Goal: Task Accomplishment & Management: Complete application form

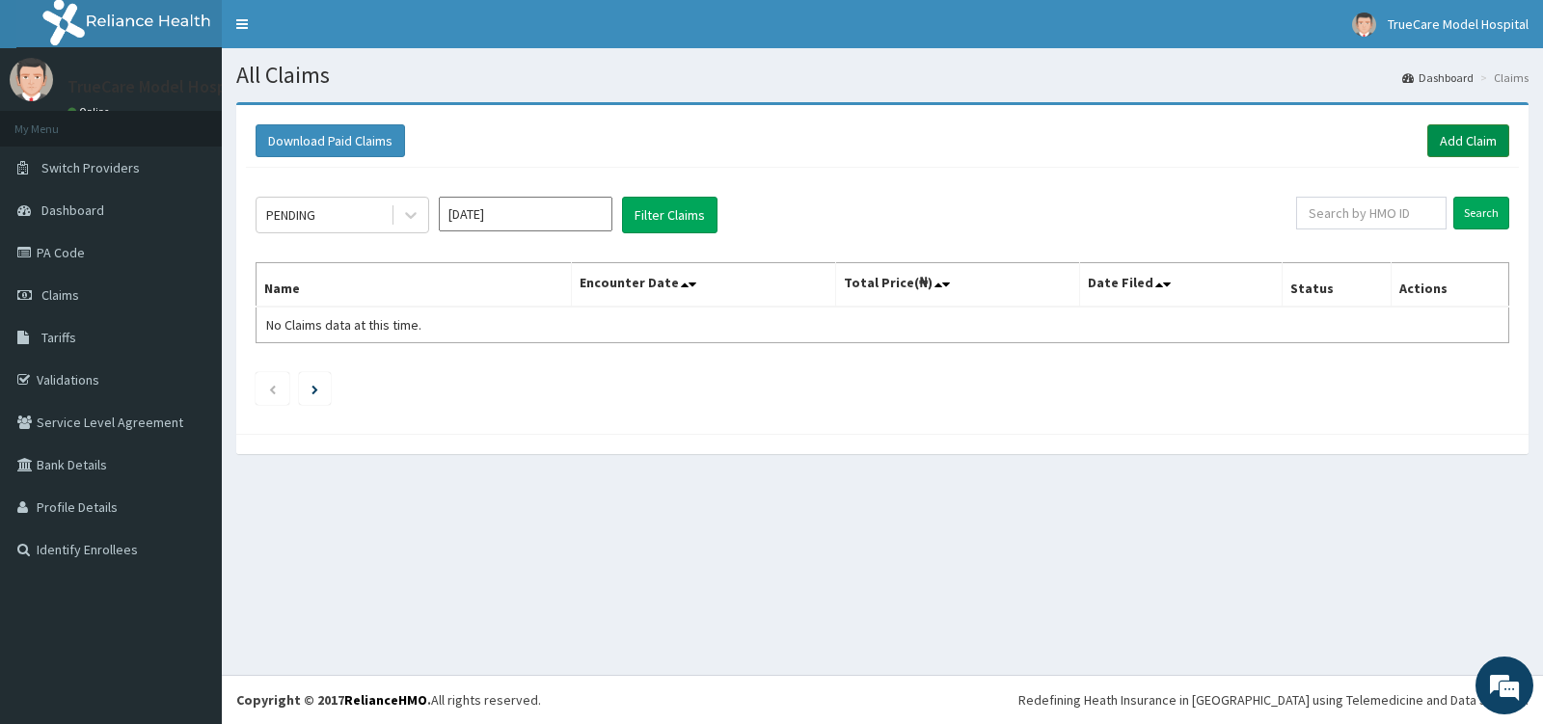
click at [1477, 134] on link "Add Claim" at bounding box center [1468, 140] width 82 height 33
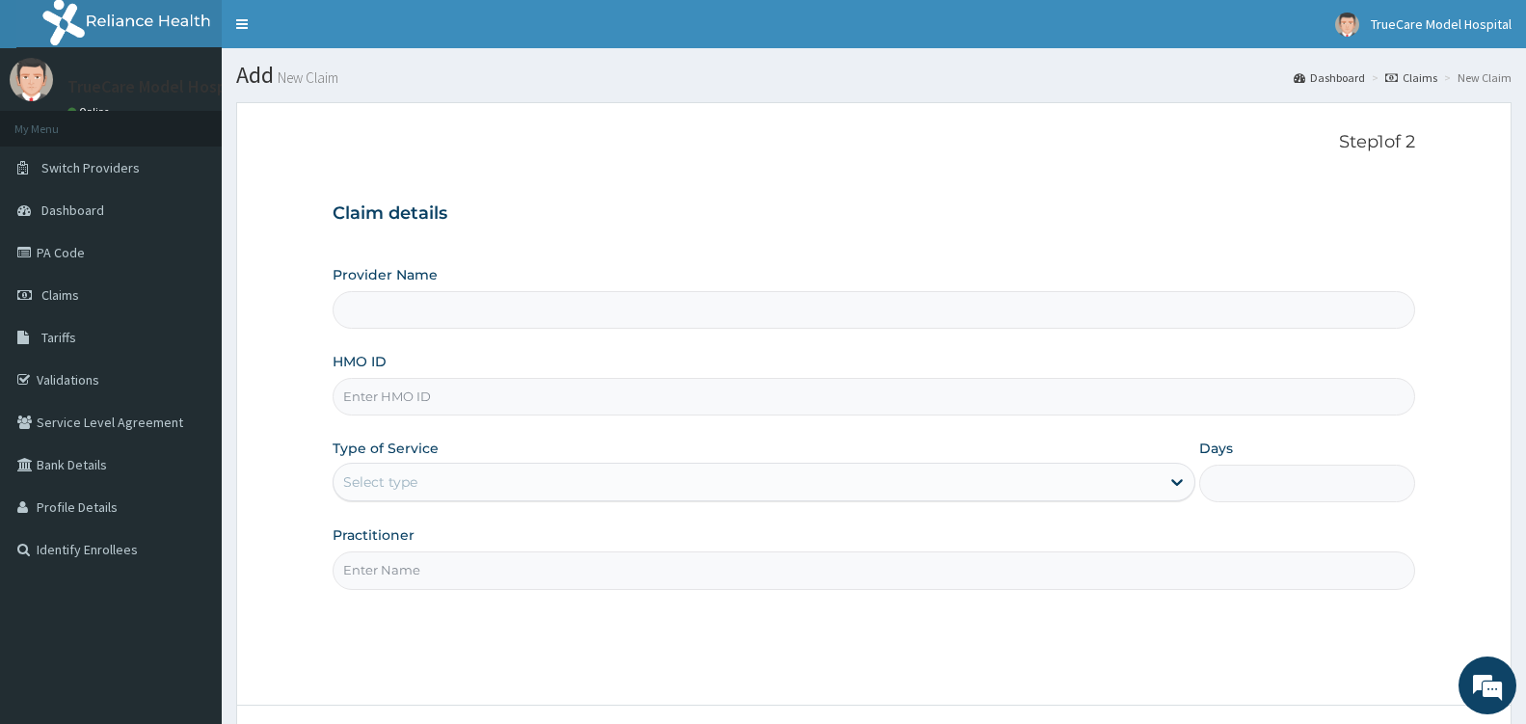
click at [533, 387] on input "HMO ID" at bounding box center [874, 397] width 1083 height 38
type input "OHT"
type input "TrueCare Model Hospital"
type input "OHT/11245/A"
click at [688, 487] on div "Select type" at bounding box center [747, 482] width 826 height 31
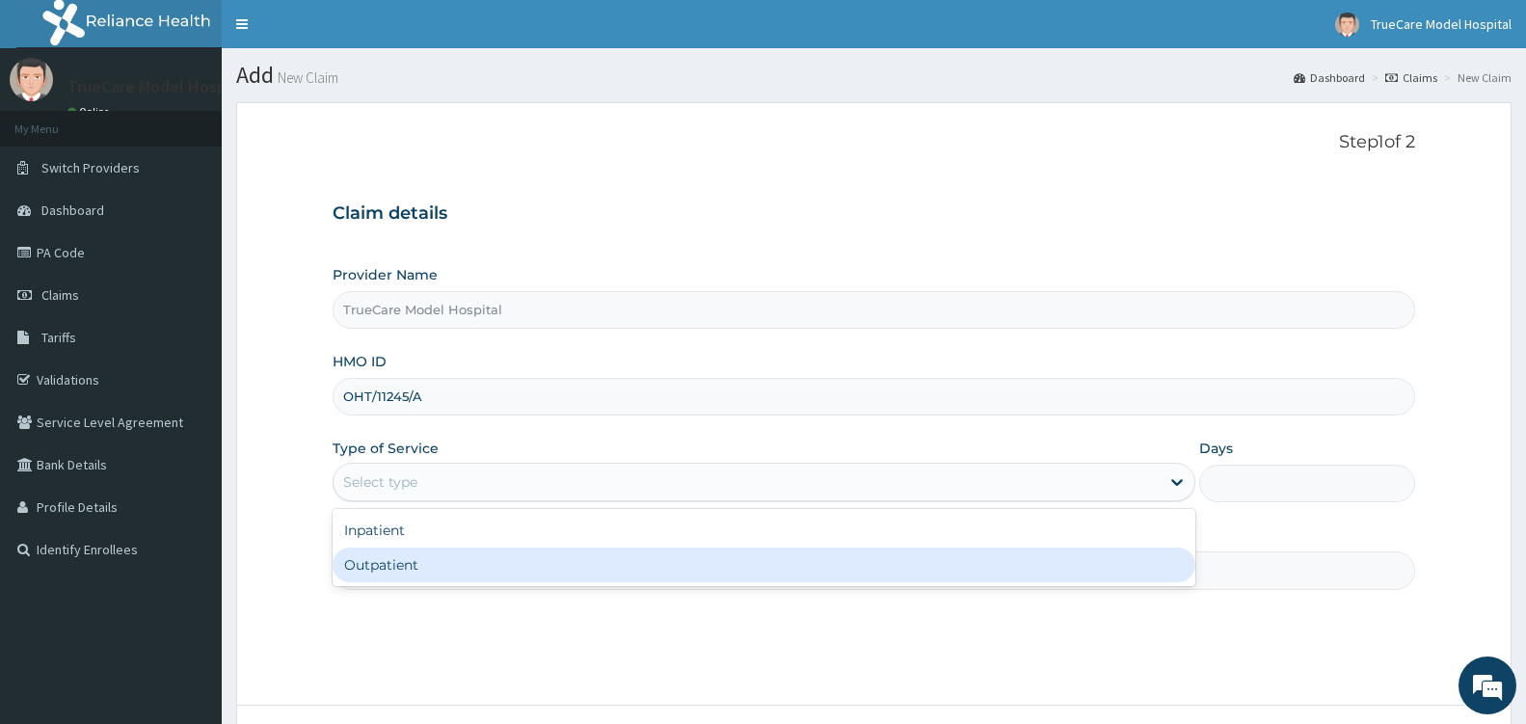
click at [633, 552] on div "Outpatient" at bounding box center [764, 565] width 863 height 35
type input "1"
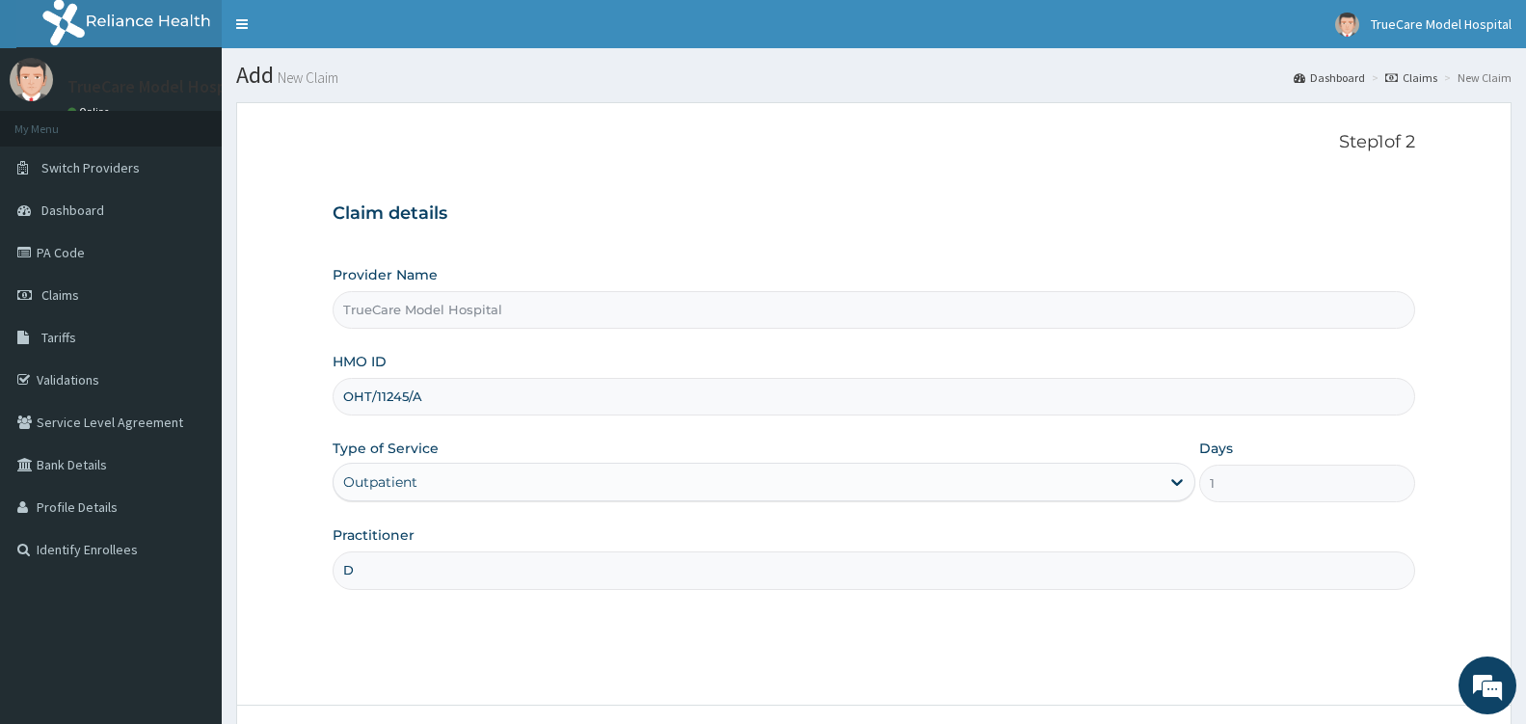
click at [627, 575] on input "D" at bounding box center [874, 571] width 1083 height 38
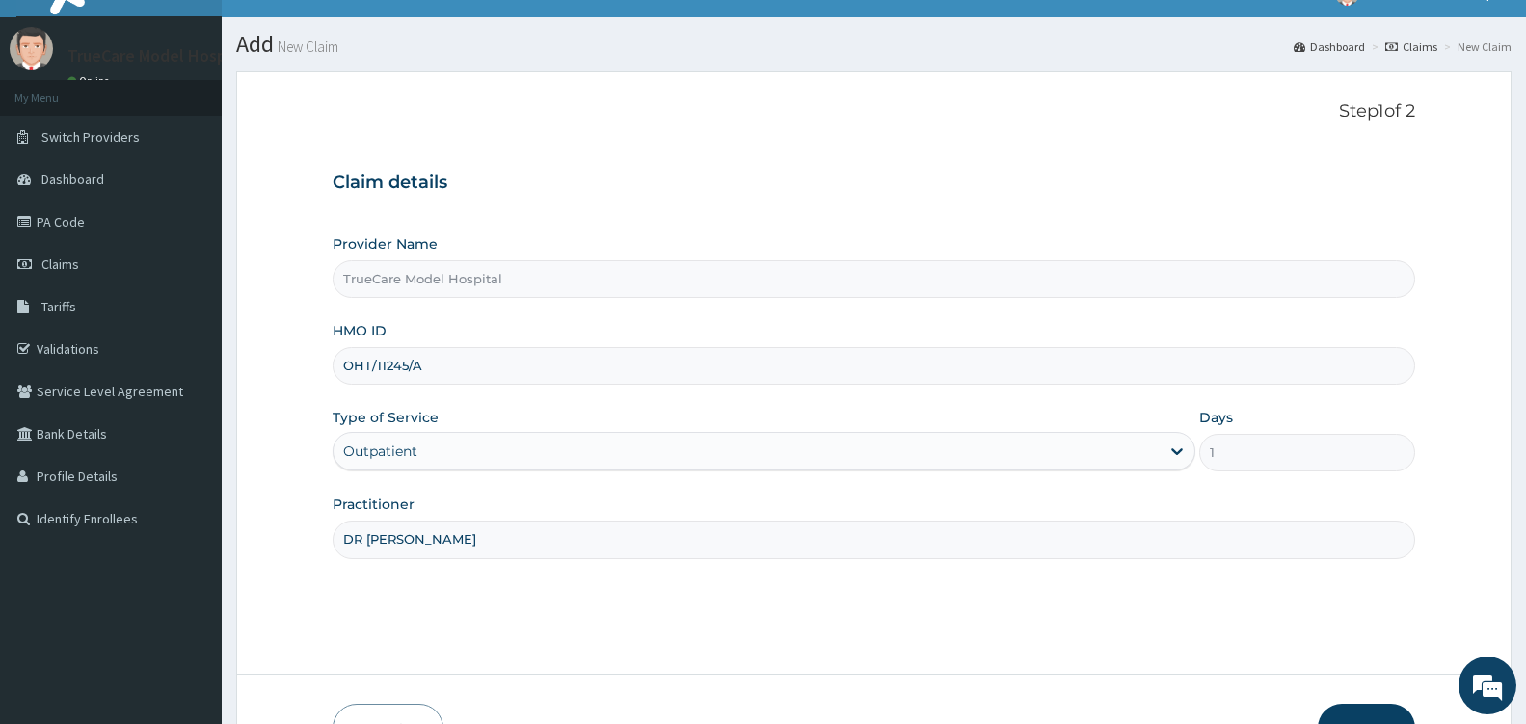
scroll to position [154, 0]
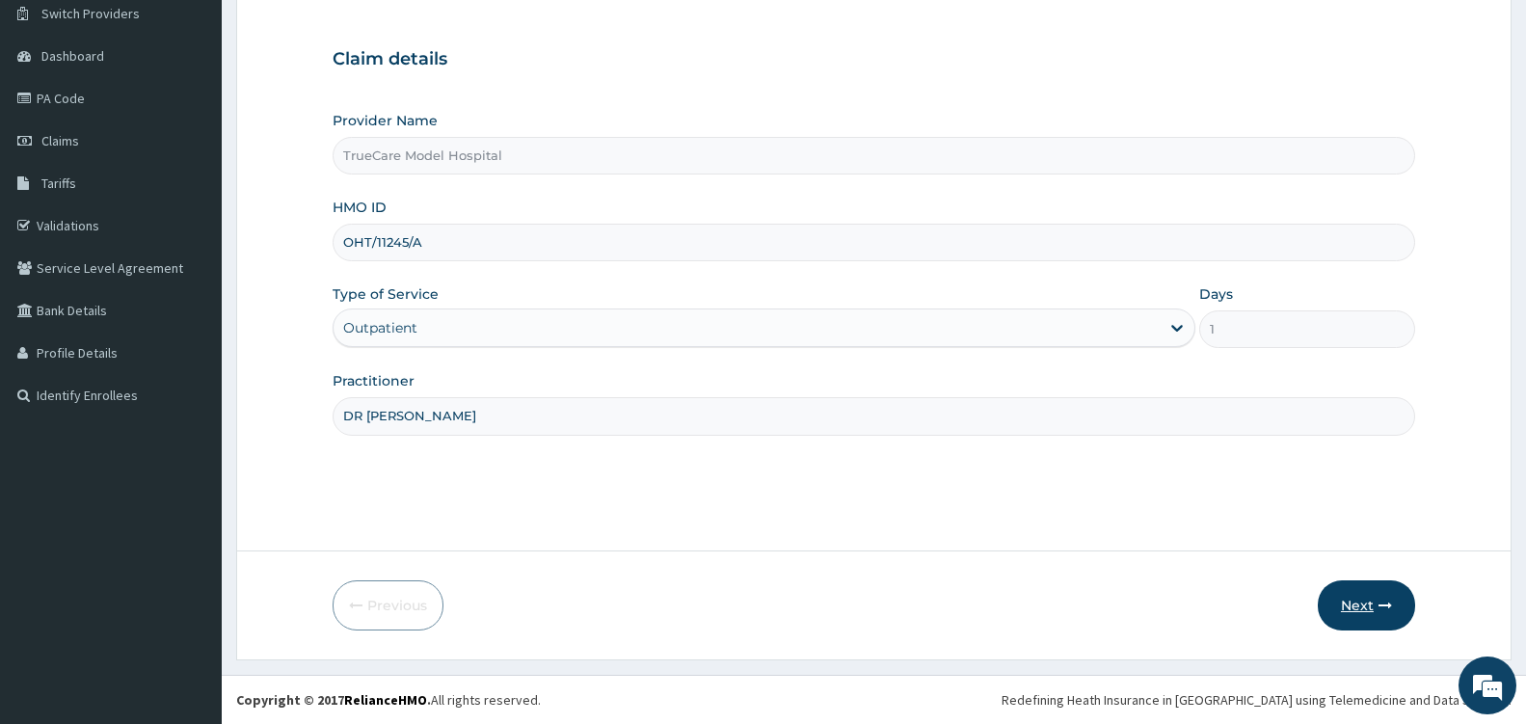
type input "DR EDWARD"
click at [1353, 597] on button "Next" at bounding box center [1366, 605] width 97 height 50
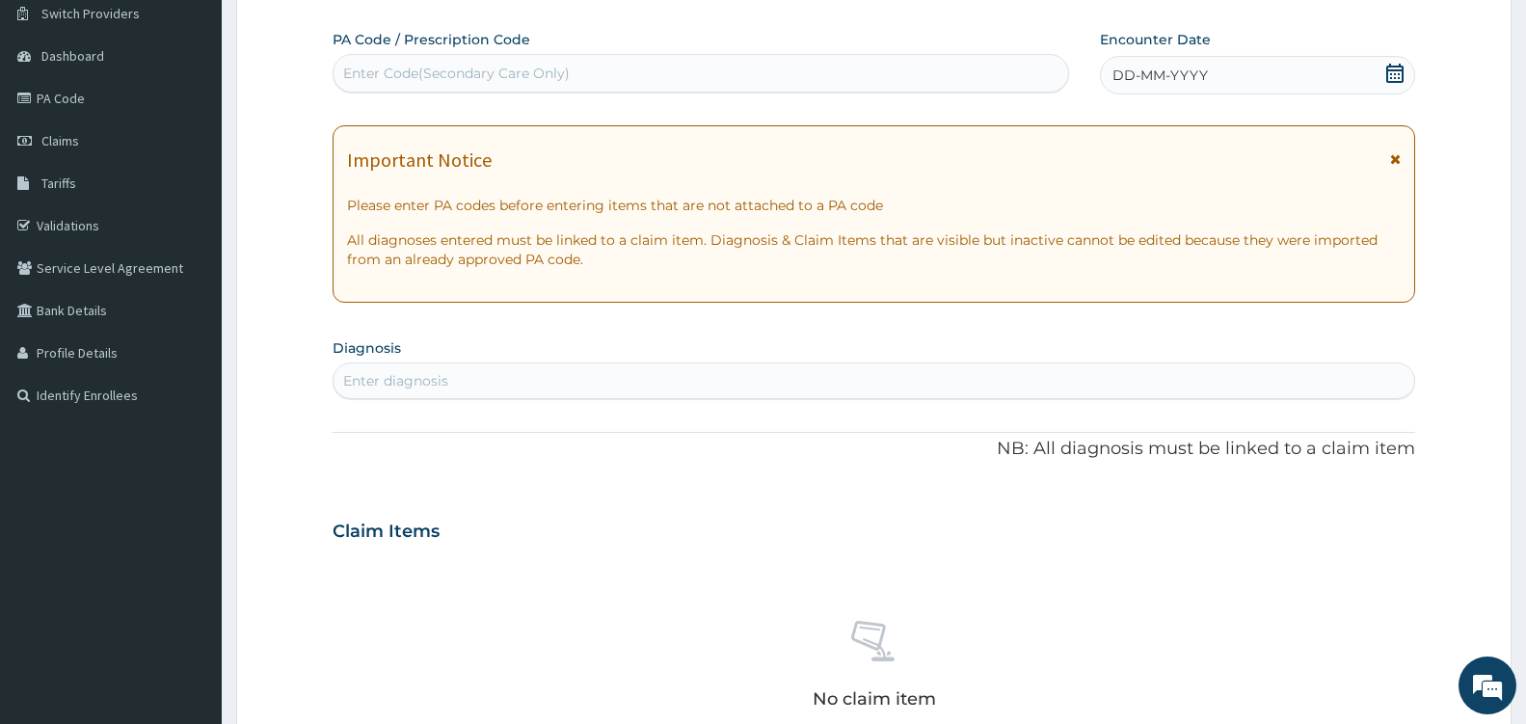
click at [1393, 76] on icon at bounding box center [1395, 73] width 19 height 19
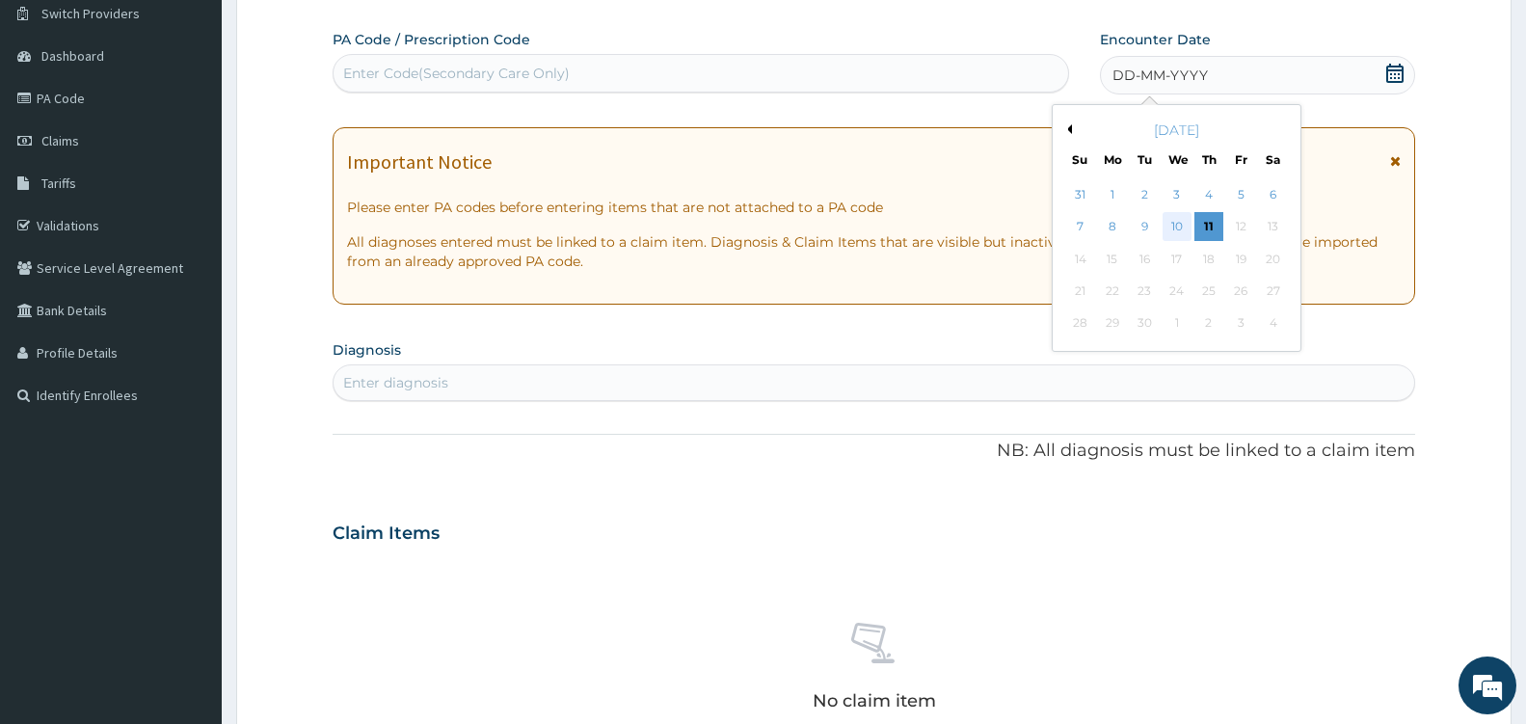
click at [1183, 223] on div "10" at bounding box center [1176, 227] width 29 height 29
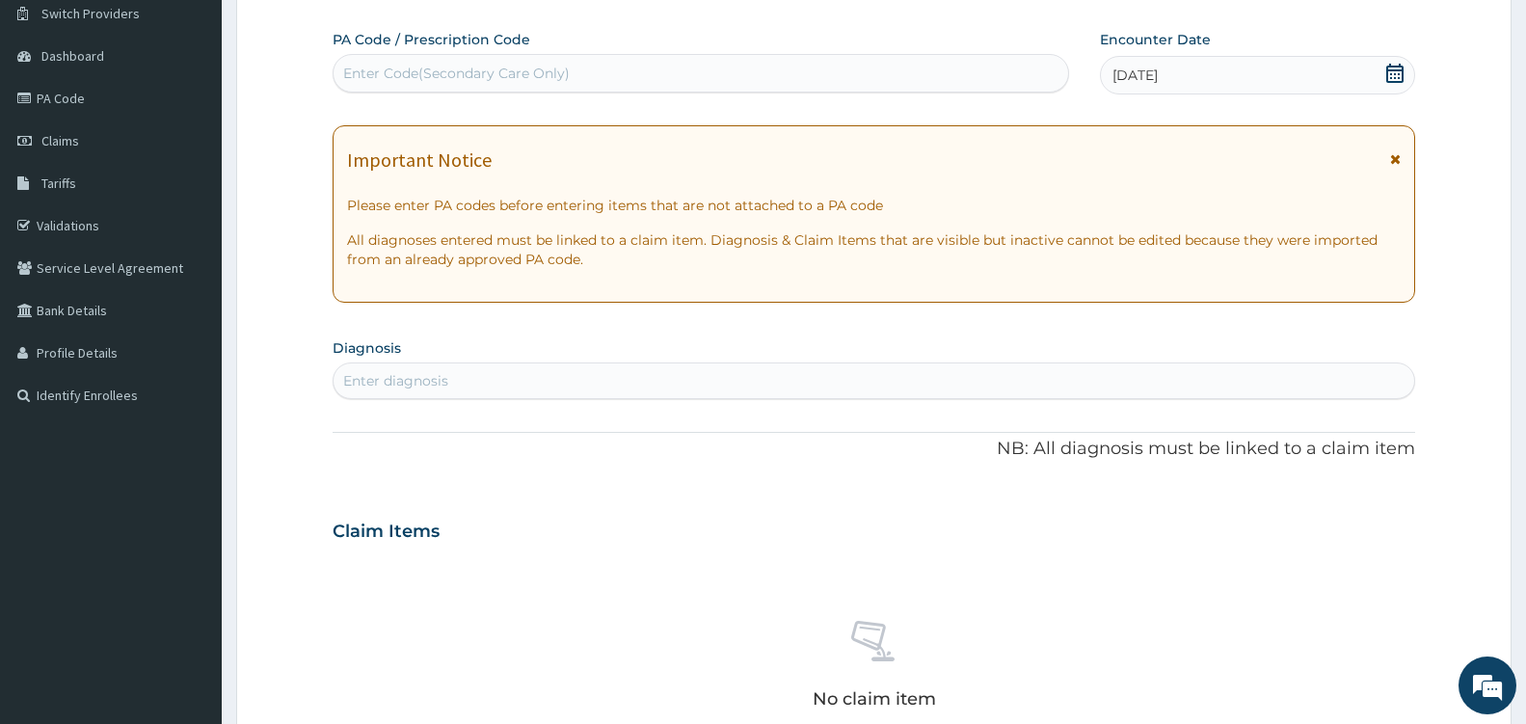
click at [455, 390] on div "Enter diagnosis" at bounding box center [874, 380] width 1081 height 31
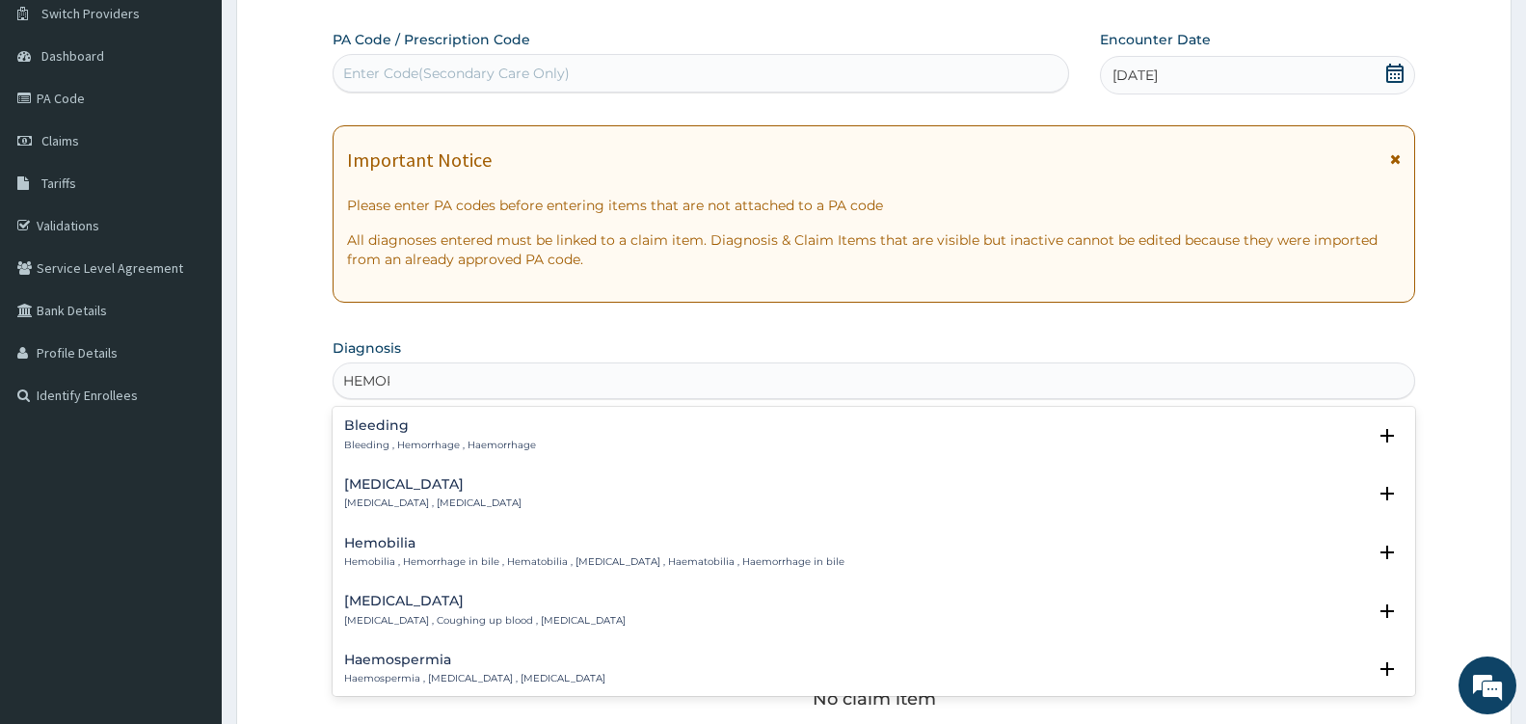
type input "HEMORR"
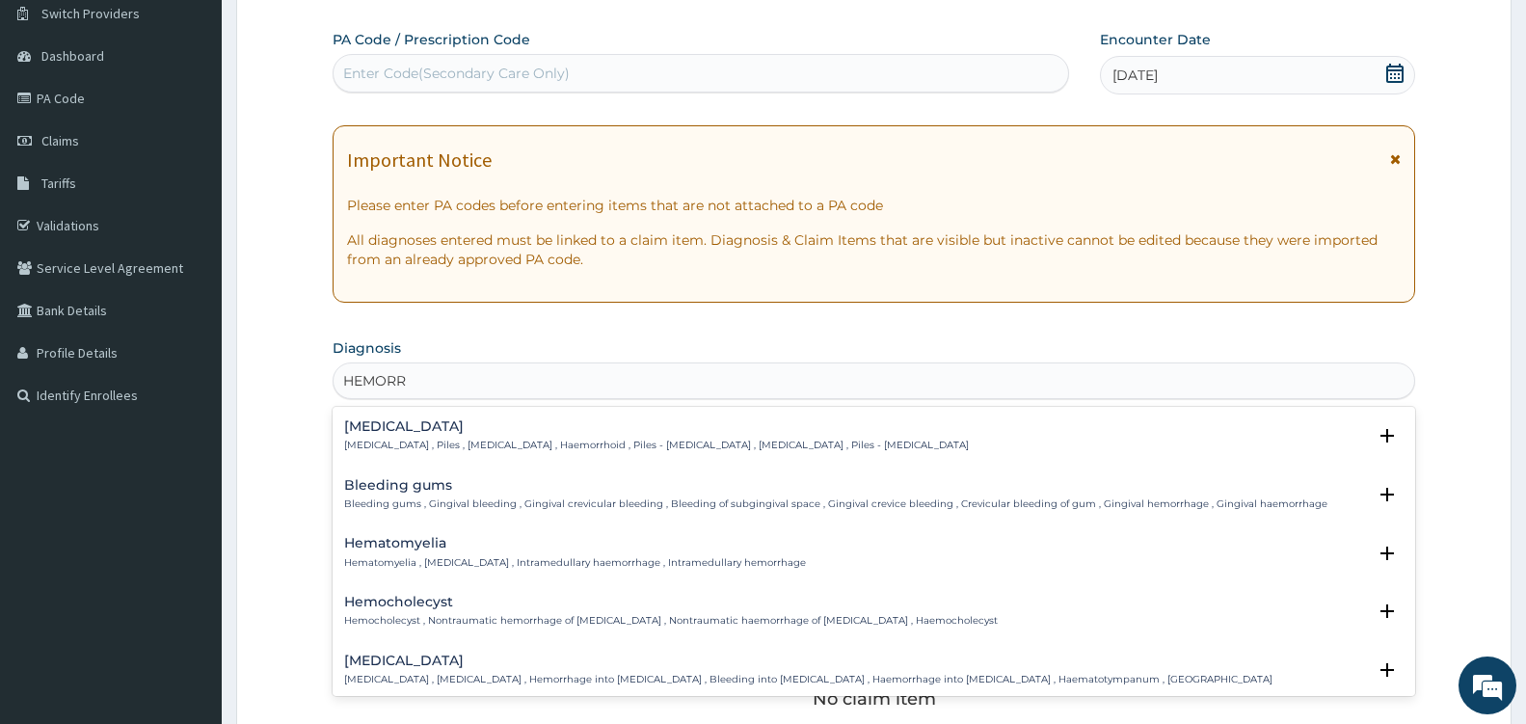
scroll to position [243, 0]
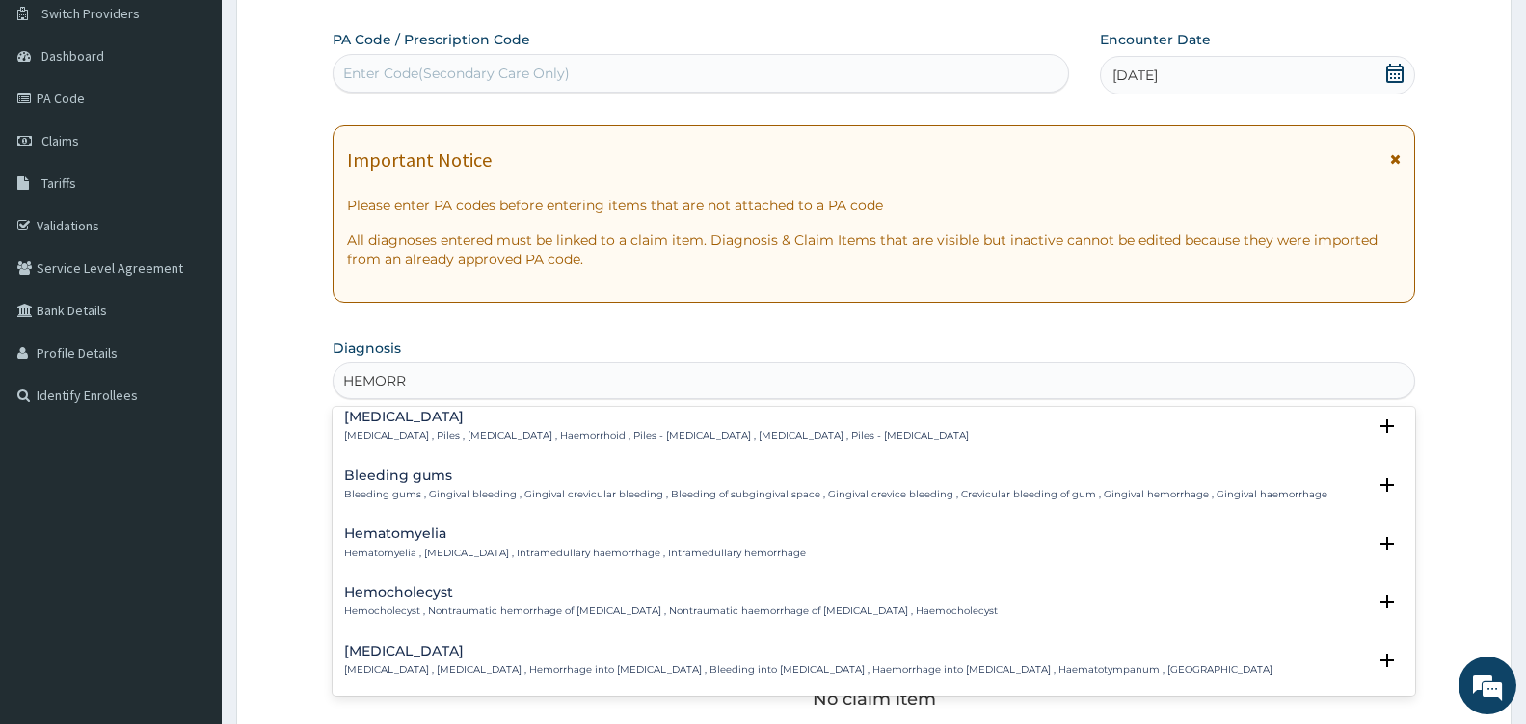
click at [374, 426] on div "Hemorrhoids Hemorrhoids , Piles , Haemorrhoids , Haemorrhoid , Piles - haemorrh…" at bounding box center [656, 427] width 625 height 34
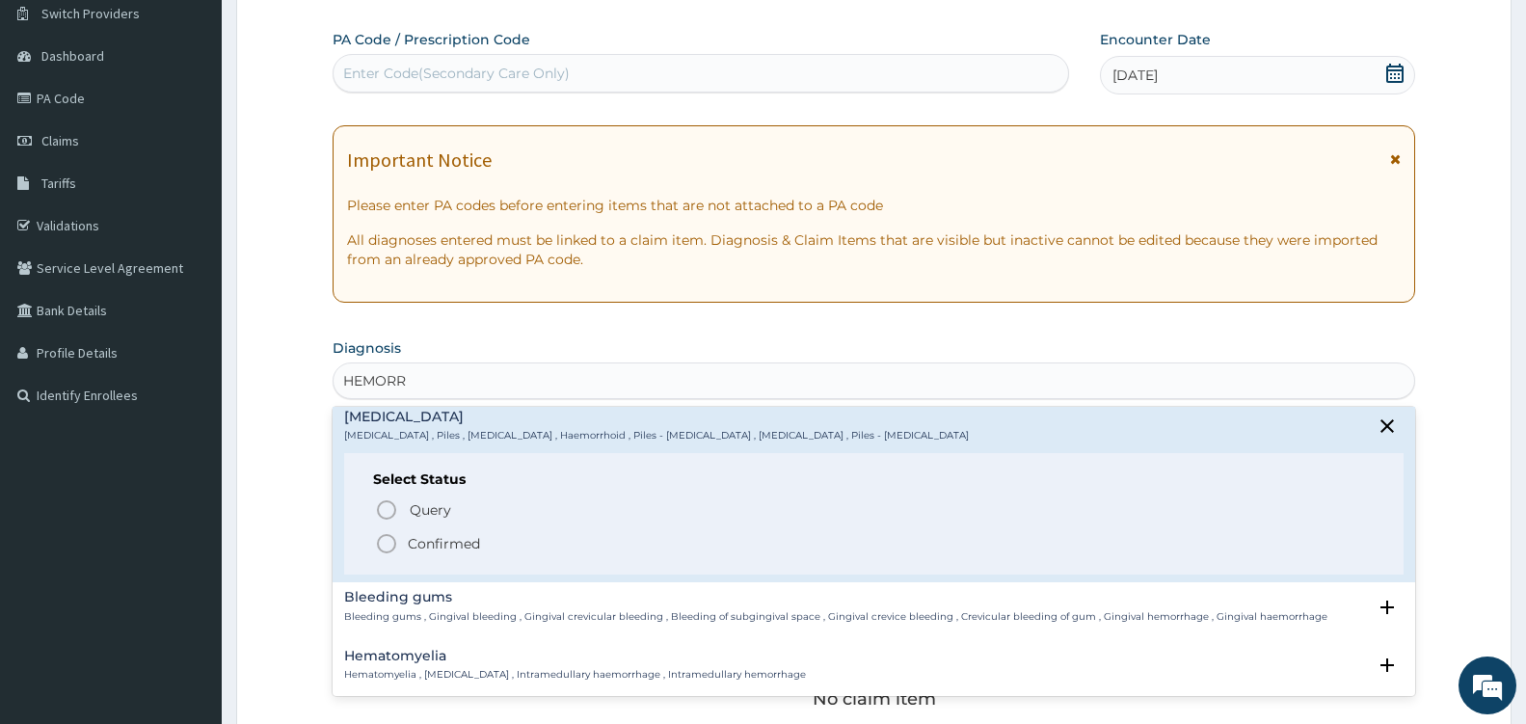
click at [391, 550] on icon "status option filled" at bounding box center [386, 543] width 23 height 23
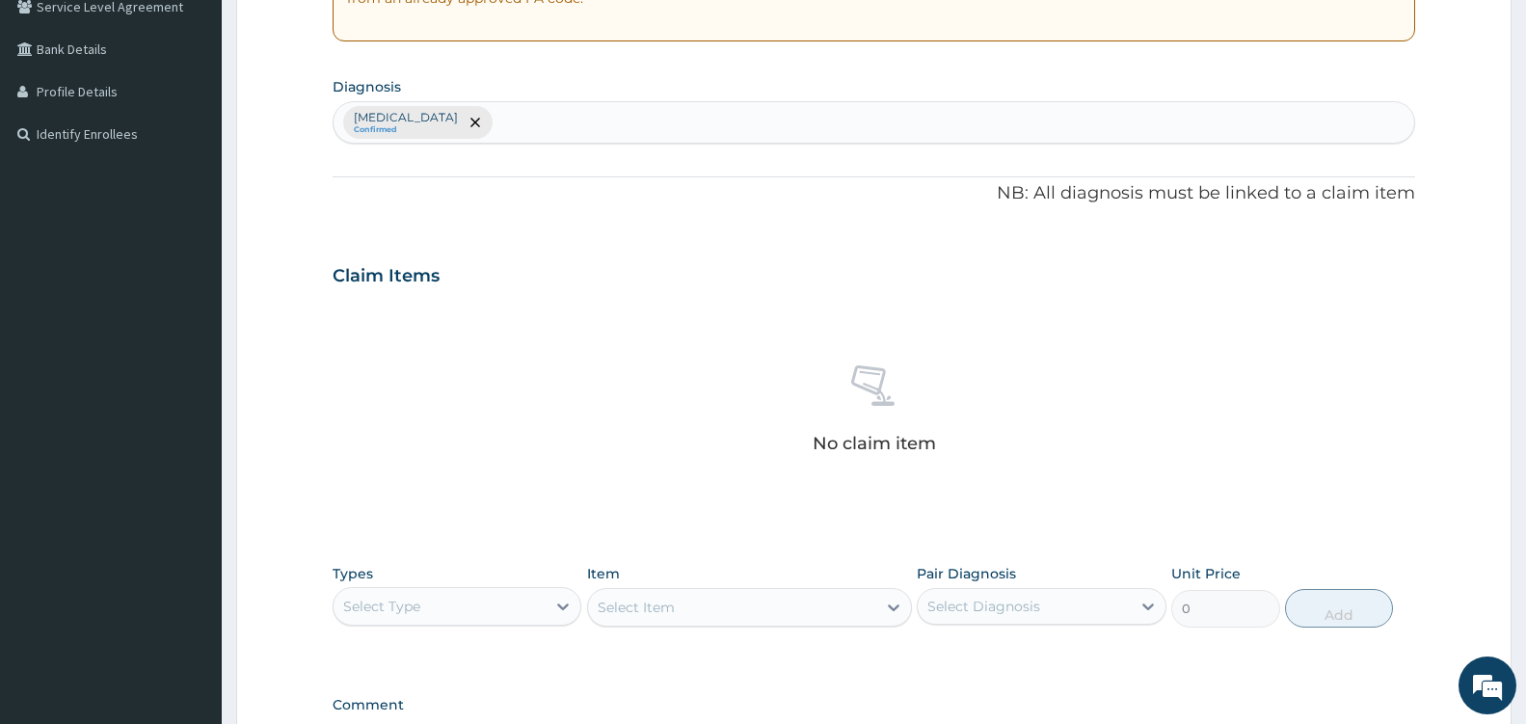
scroll to position [666, 0]
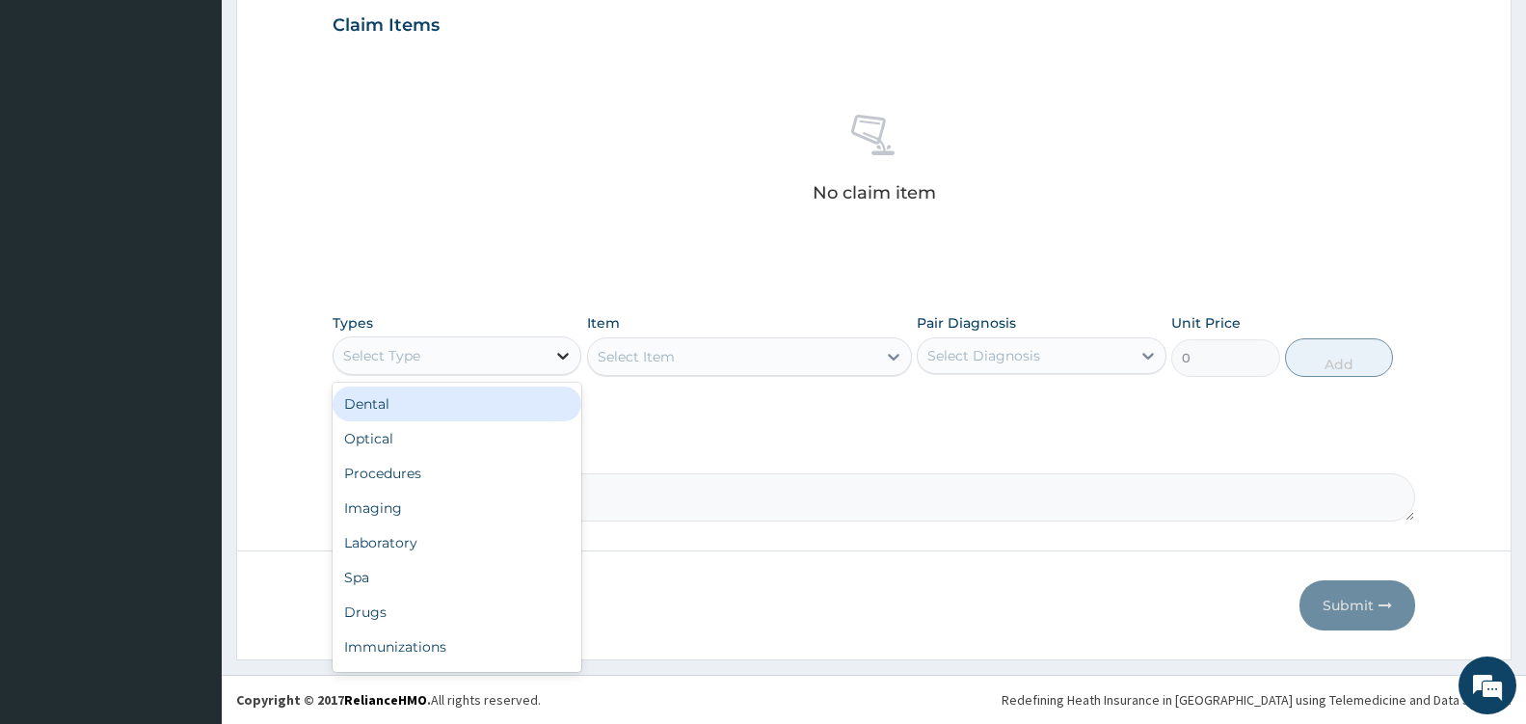
click at [572, 349] on icon at bounding box center [562, 355] width 19 height 19
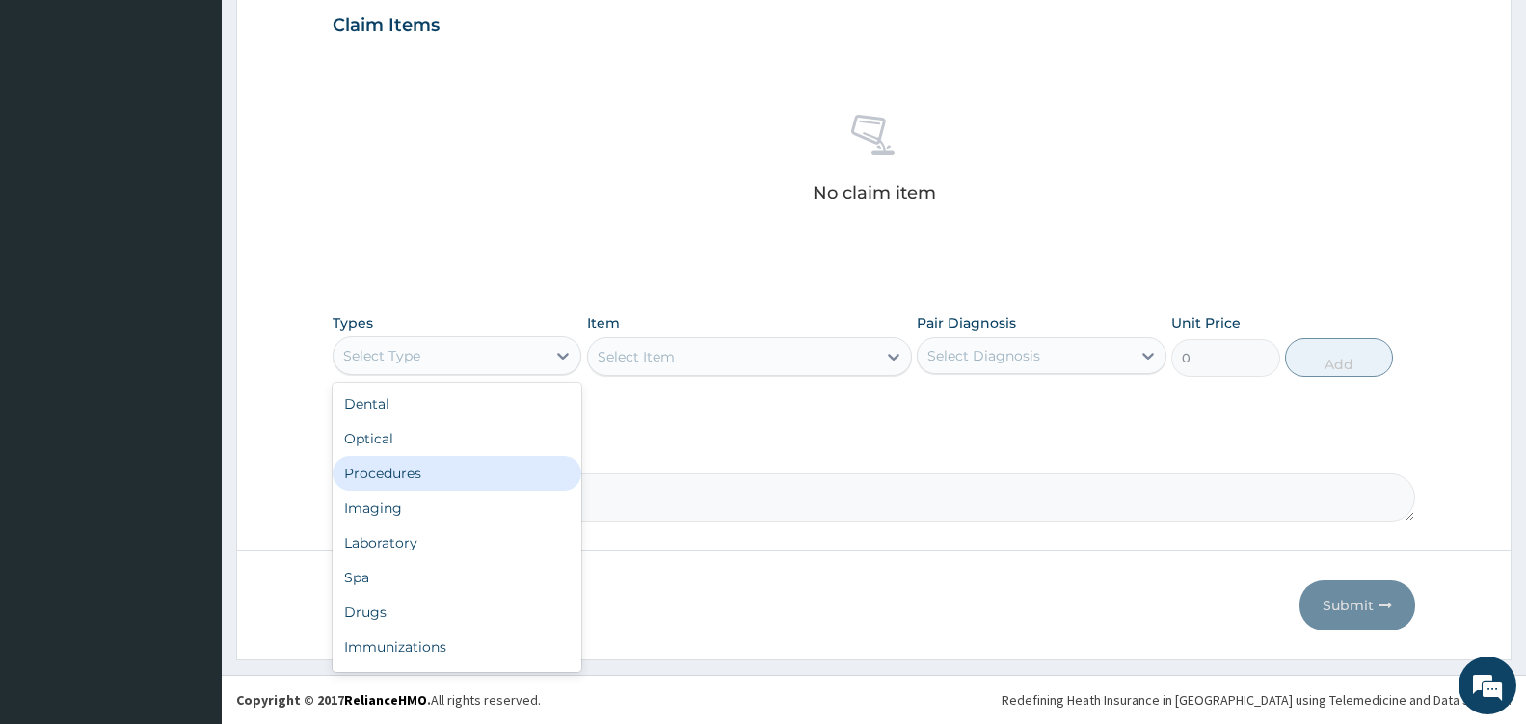
click at [429, 472] on div "Procedures" at bounding box center [457, 473] width 249 height 35
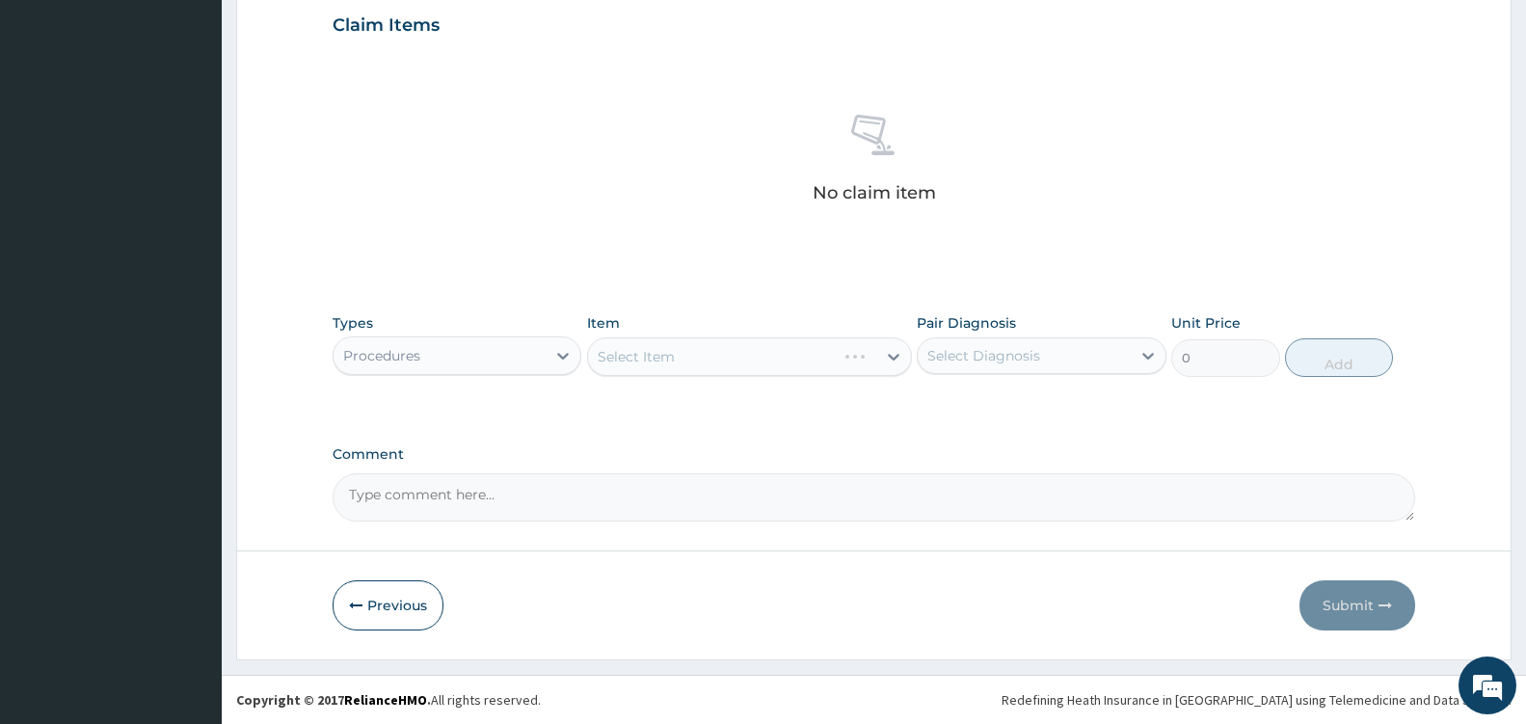
click at [898, 350] on div "Select Item" at bounding box center [749, 356] width 325 height 39
click at [892, 352] on icon at bounding box center [893, 356] width 19 height 19
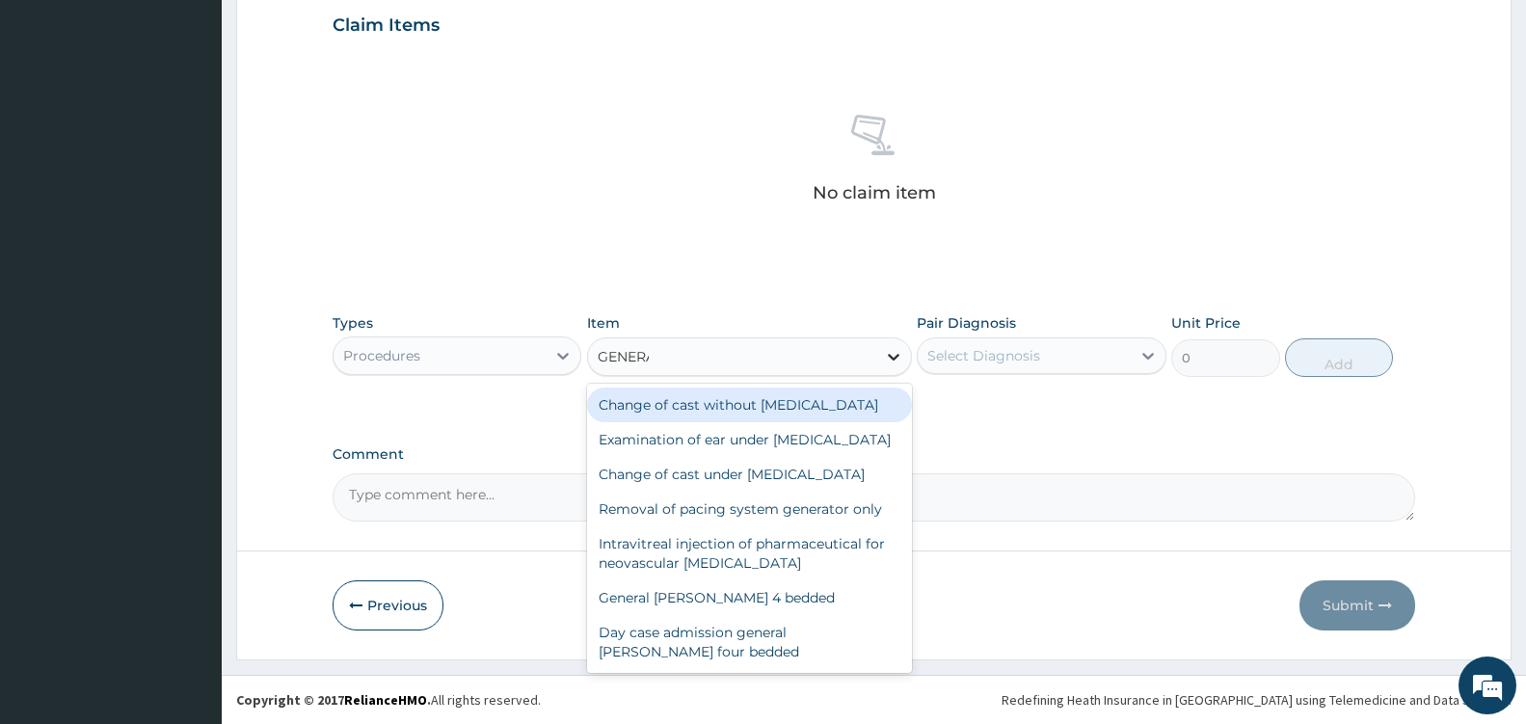
type input "GENERAL"
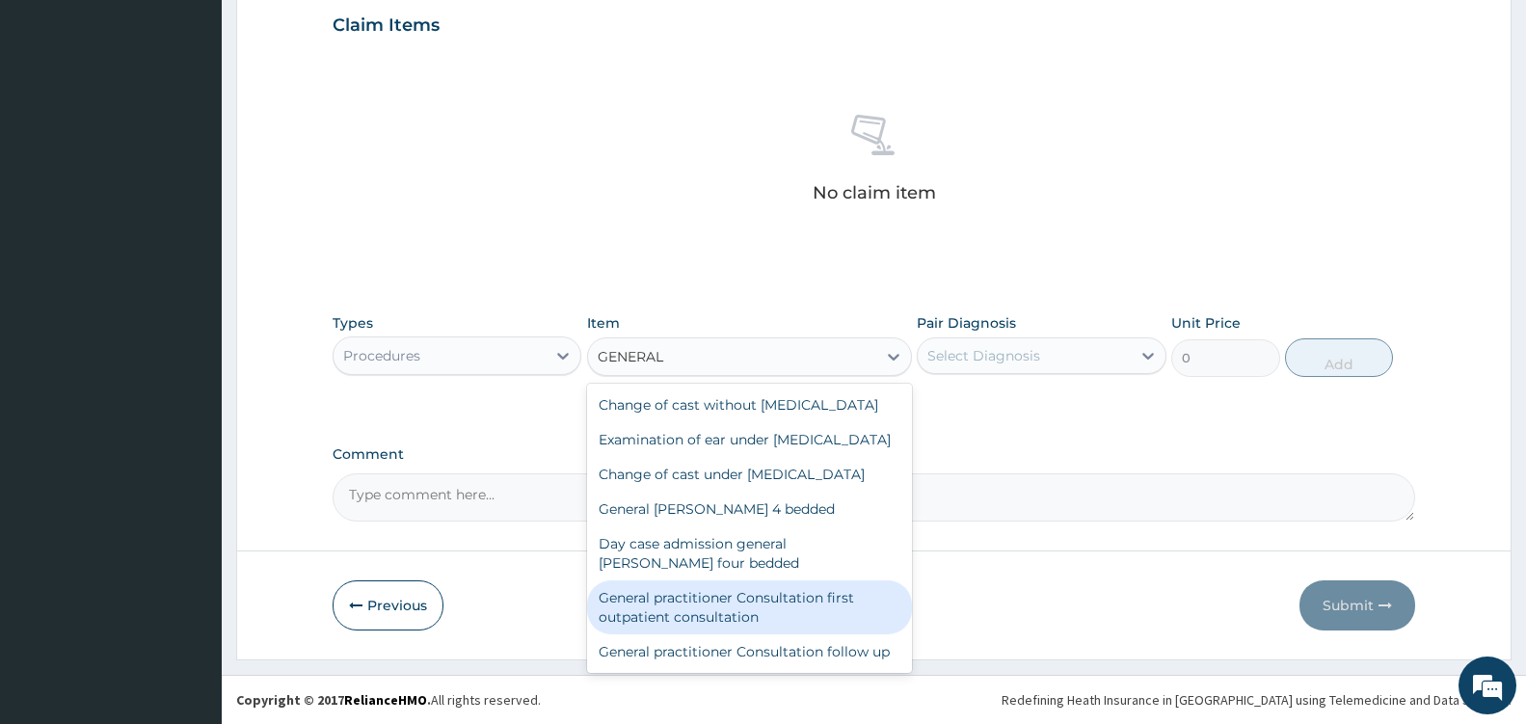
click at [828, 634] on div "General practitioner Consultation first outpatient consultation" at bounding box center [749, 607] width 325 height 54
type input "3600"
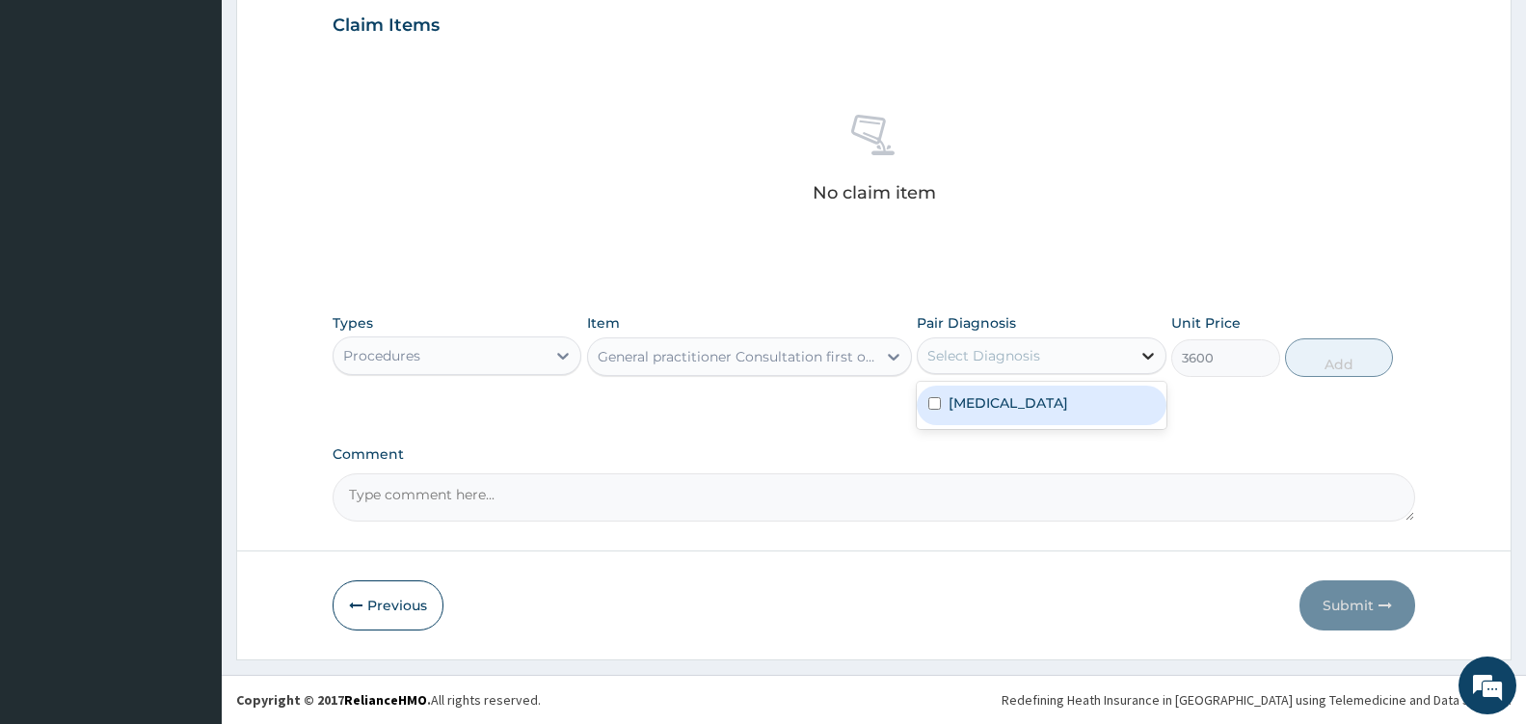
click at [1139, 353] on icon at bounding box center [1148, 355] width 19 height 19
click at [1082, 394] on div "Hemorrhoids" at bounding box center [1041, 406] width 249 height 40
checkbox input "true"
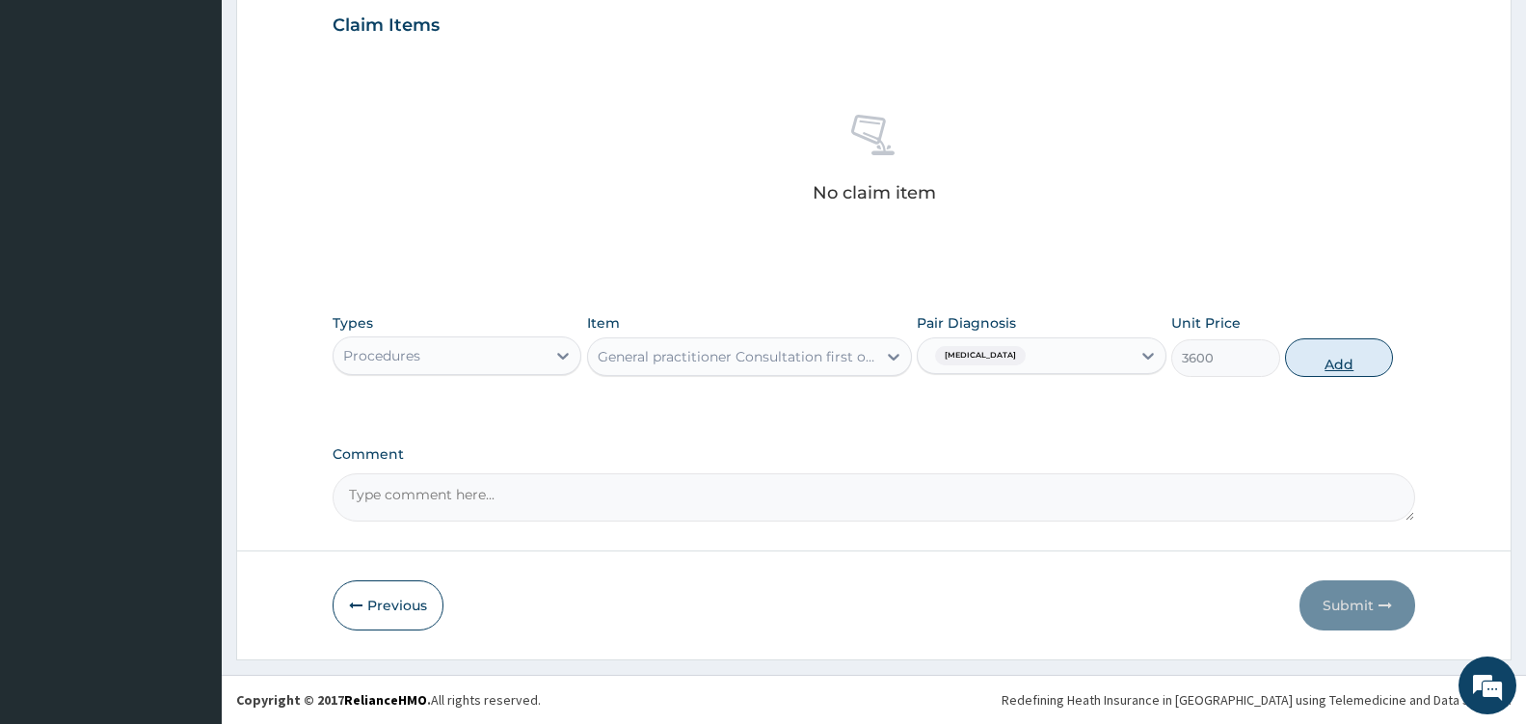
click at [1331, 358] on button "Add" at bounding box center [1339, 357] width 108 height 39
type input "0"
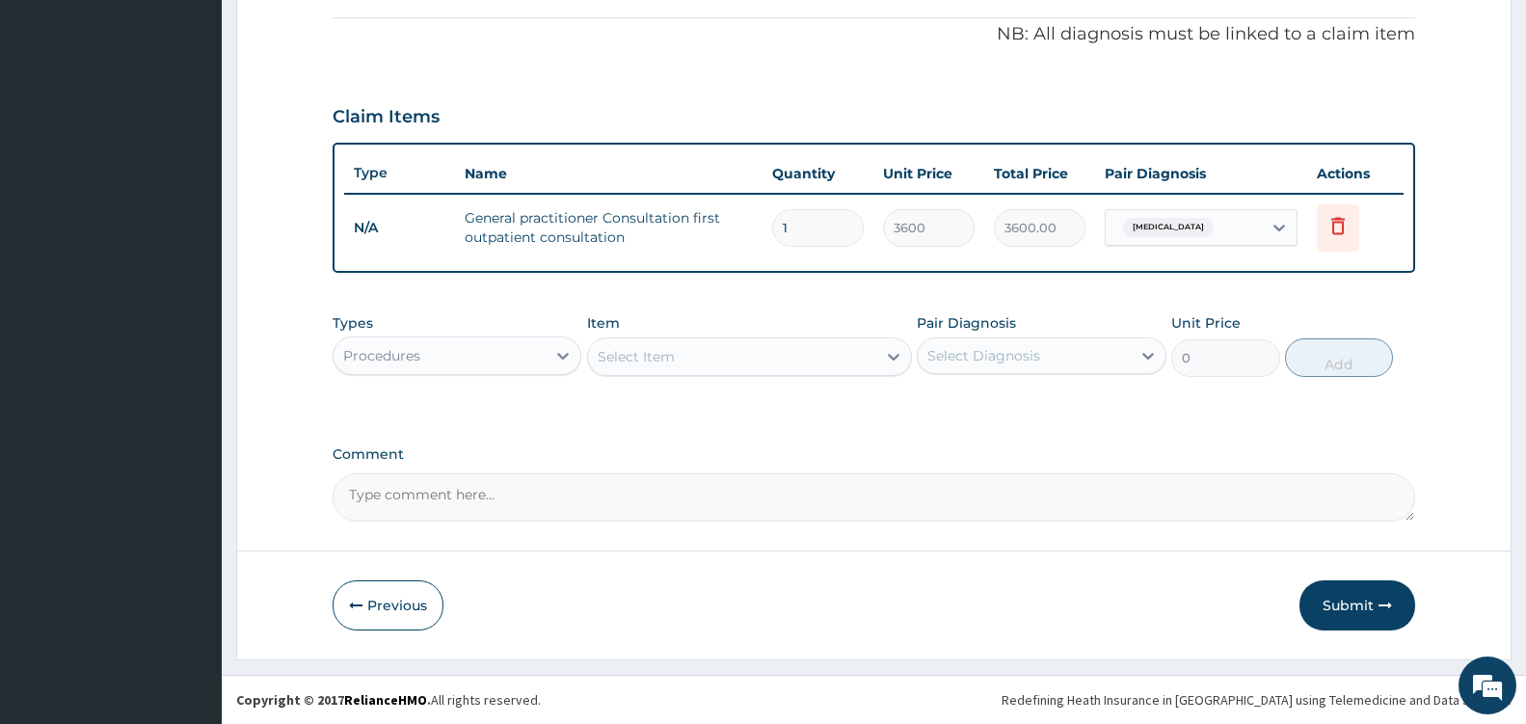
scroll to position [575, 0]
click at [528, 356] on div "Procedures" at bounding box center [440, 355] width 212 height 31
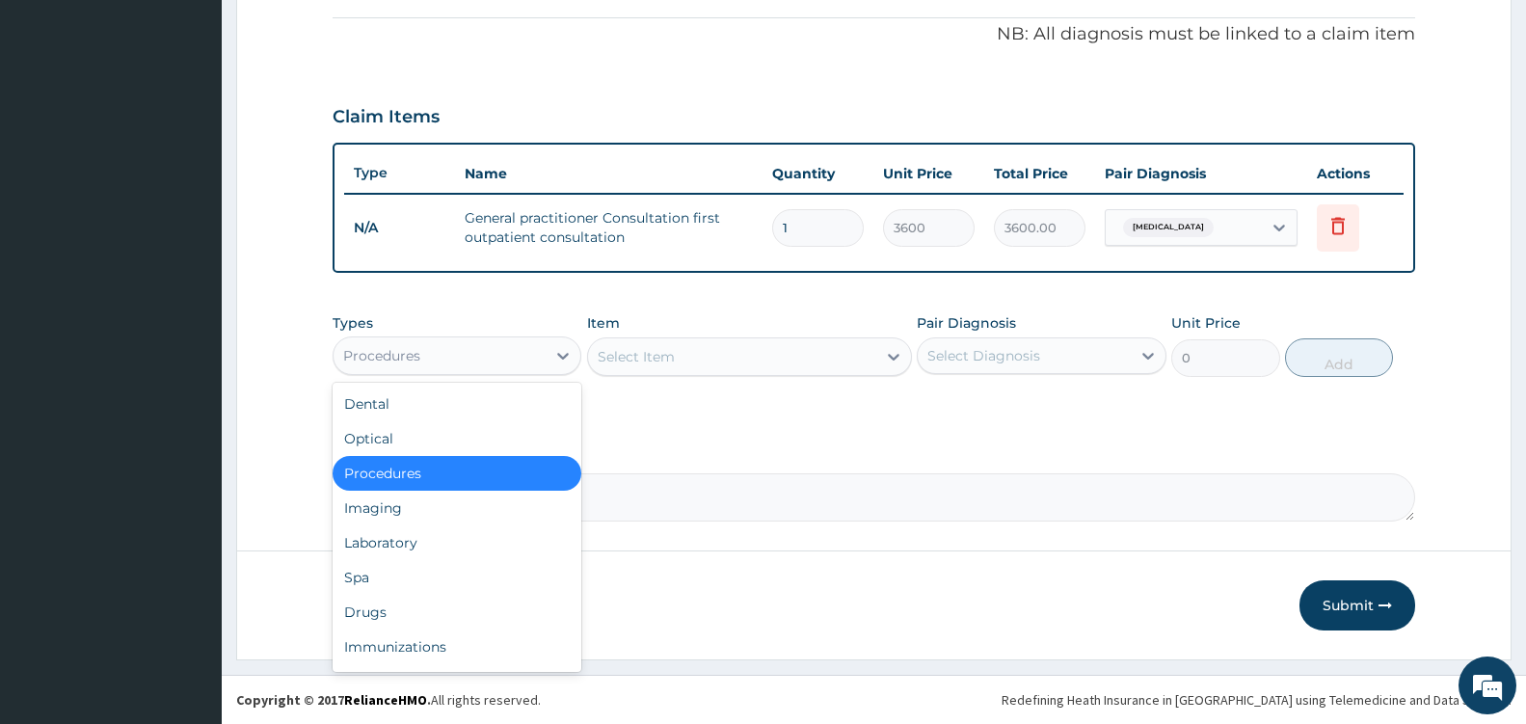
click at [464, 468] on div "Procedures" at bounding box center [457, 473] width 249 height 35
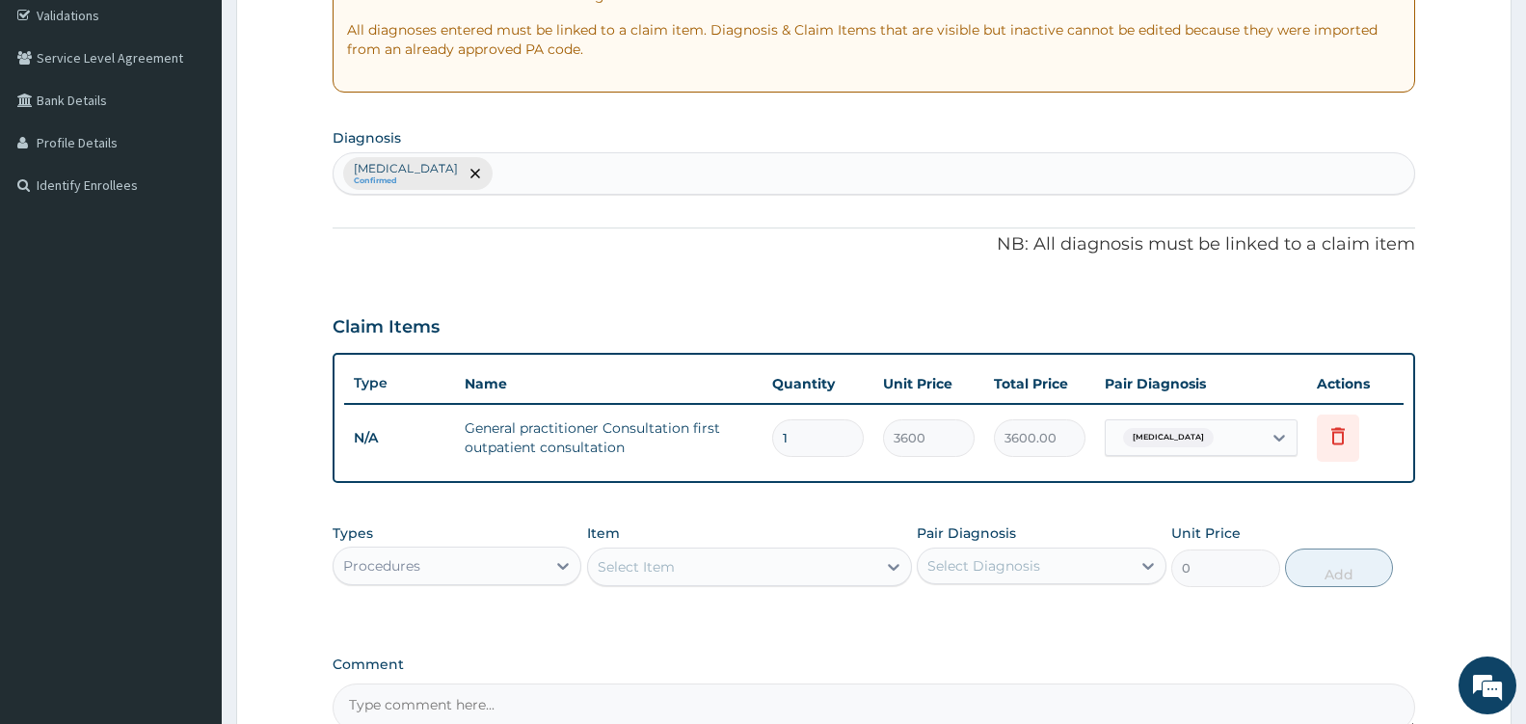
scroll to position [359, 0]
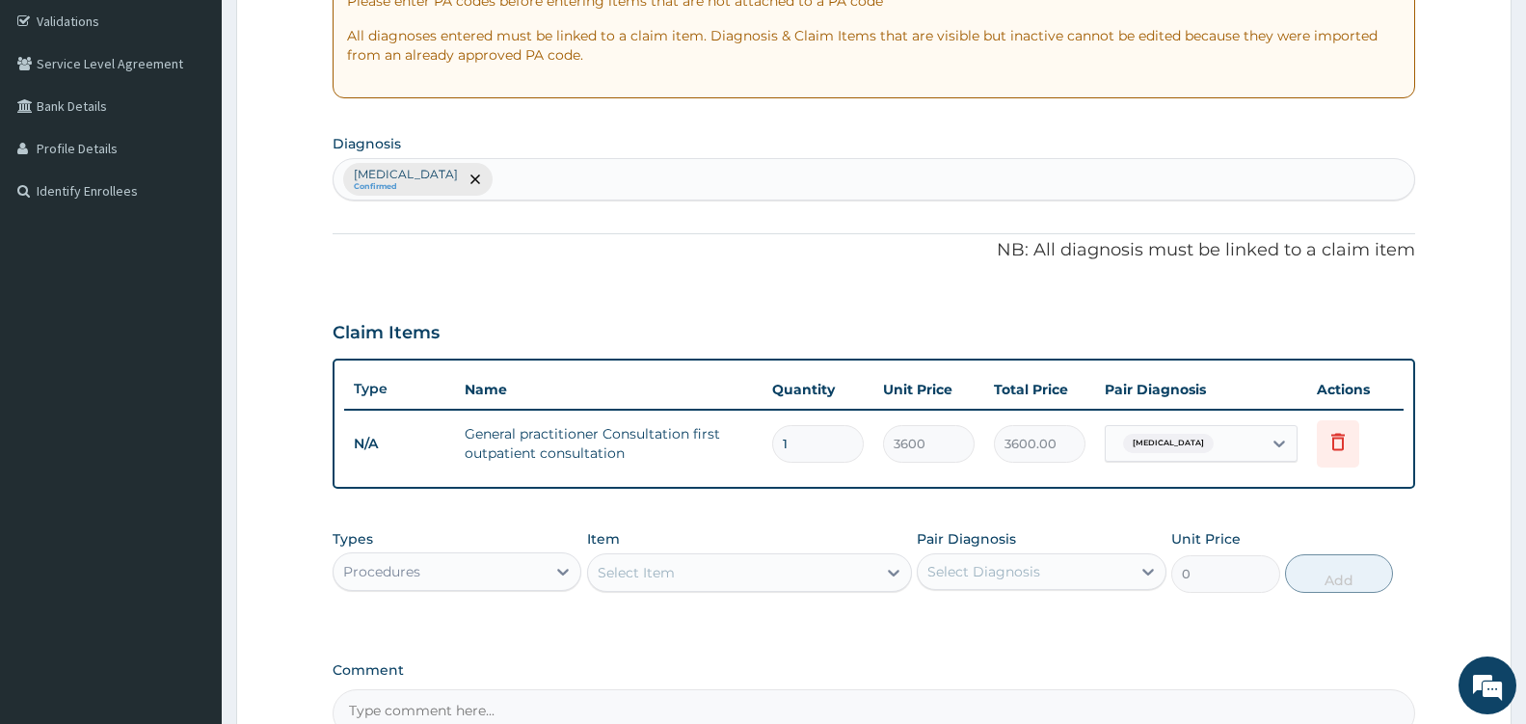
click at [515, 176] on div "Hemorrhoids Confirmed" at bounding box center [874, 179] width 1081 height 40
type input "PEPTIC"
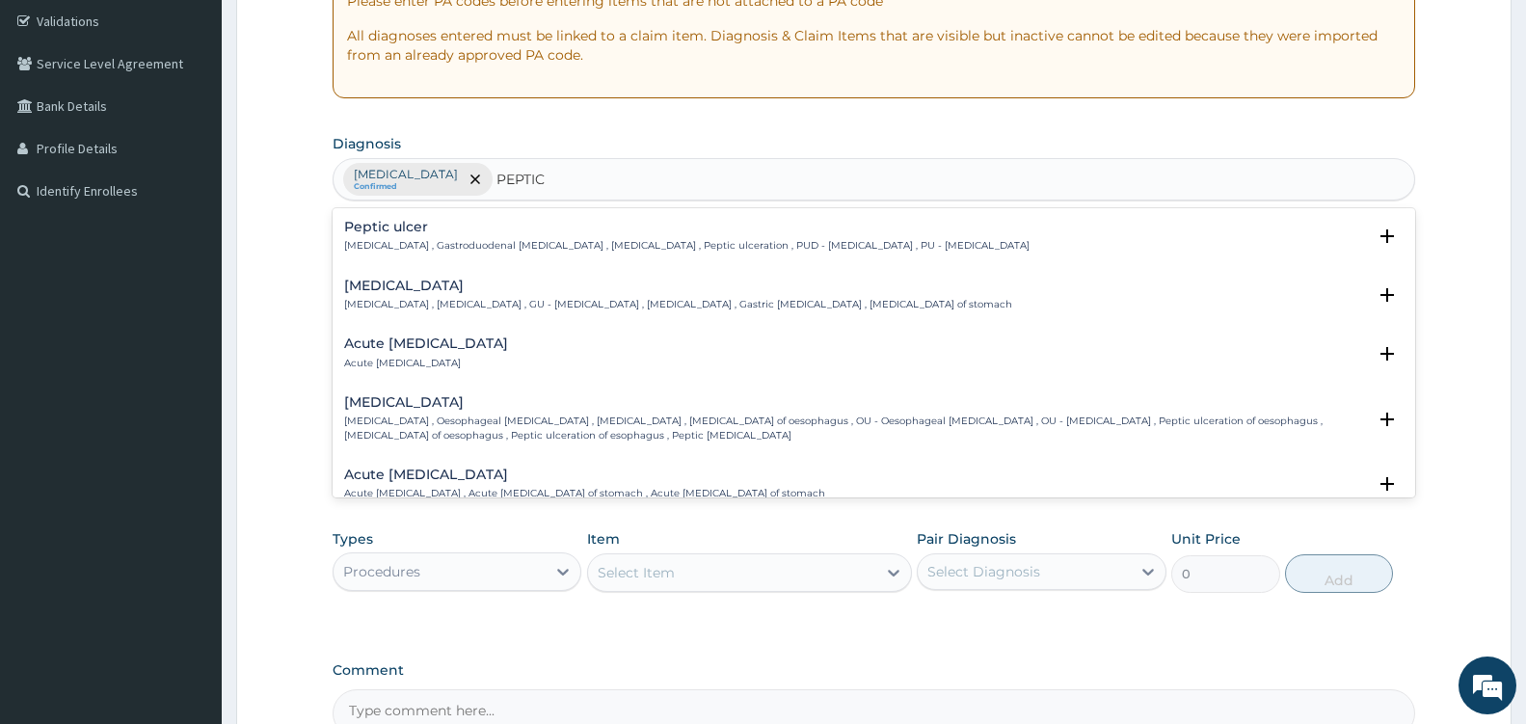
click at [369, 247] on p "Peptic ulcer , Gastroduodenal ulcer , Peptic ulcer disease , Peptic ulceration …" at bounding box center [687, 245] width 686 height 13
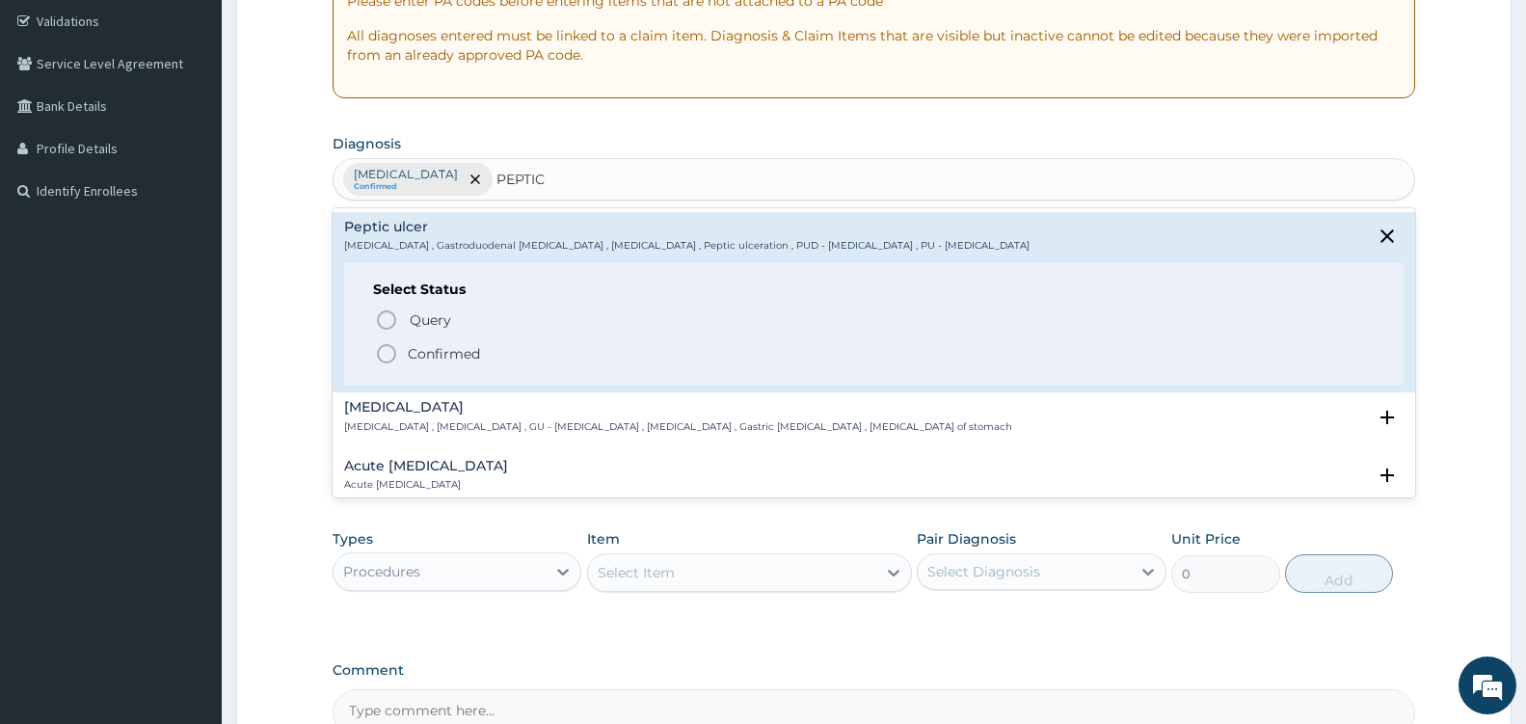
click at [389, 345] on circle "status option filled" at bounding box center [386, 353] width 17 height 17
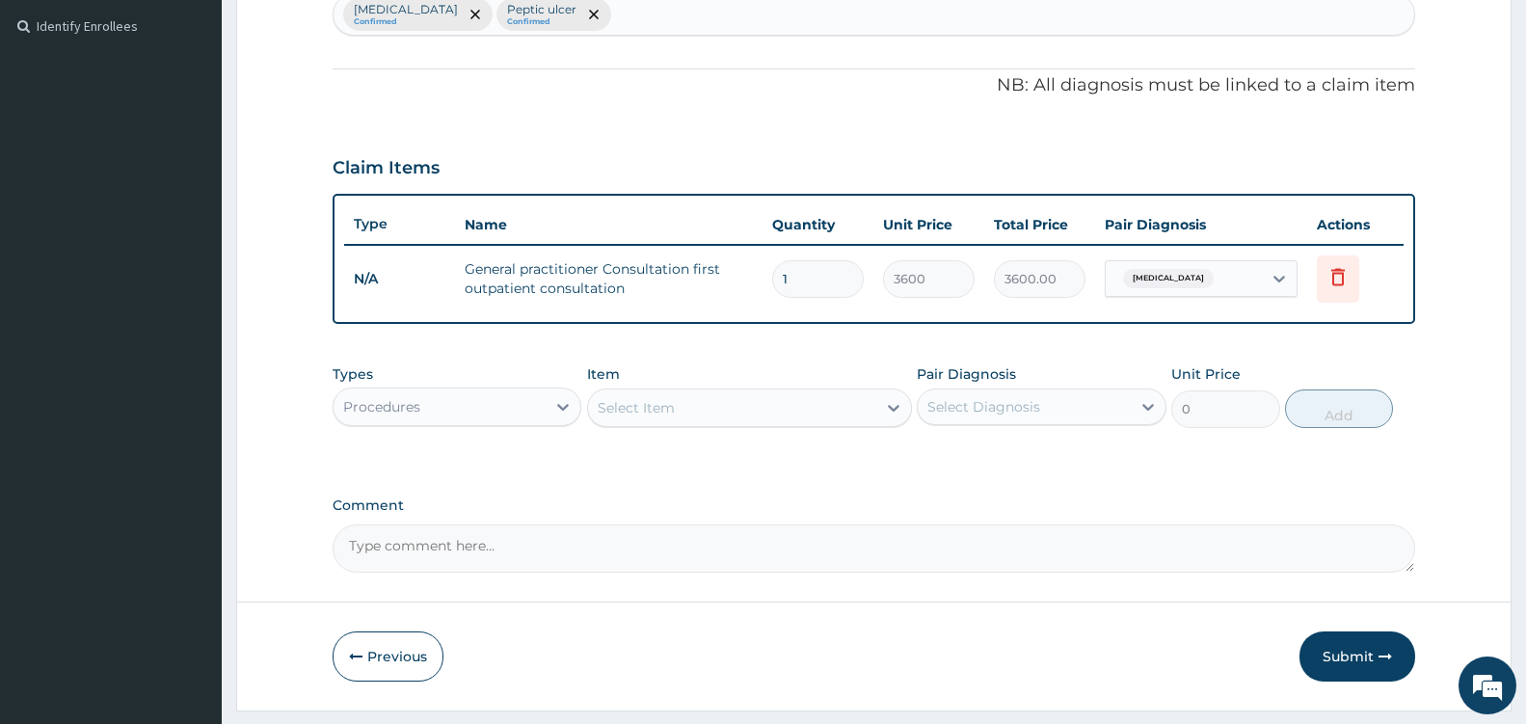
scroll to position [575, 0]
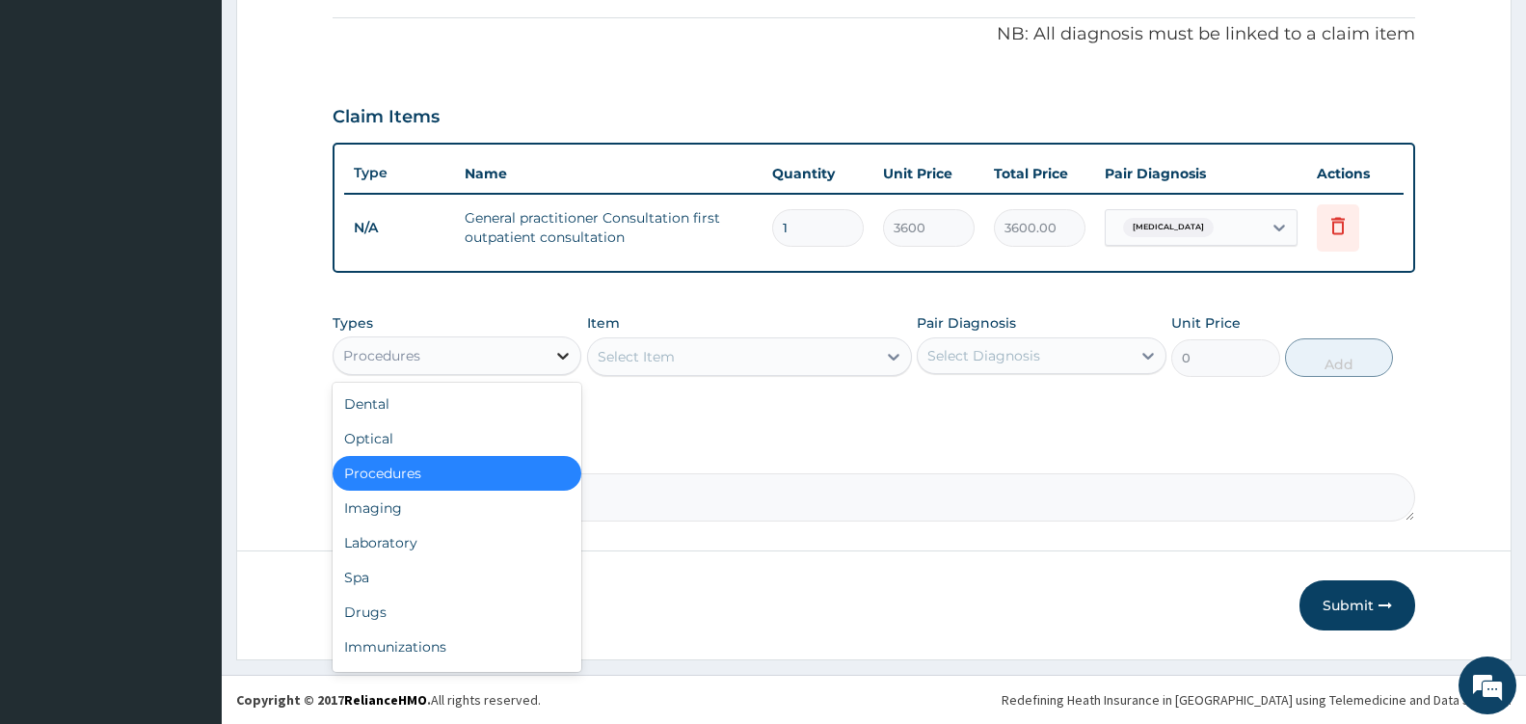
click at [550, 354] on div at bounding box center [563, 355] width 35 height 35
click at [419, 604] on div "Drugs" at bounding box center [457, 612] width 249 height 35
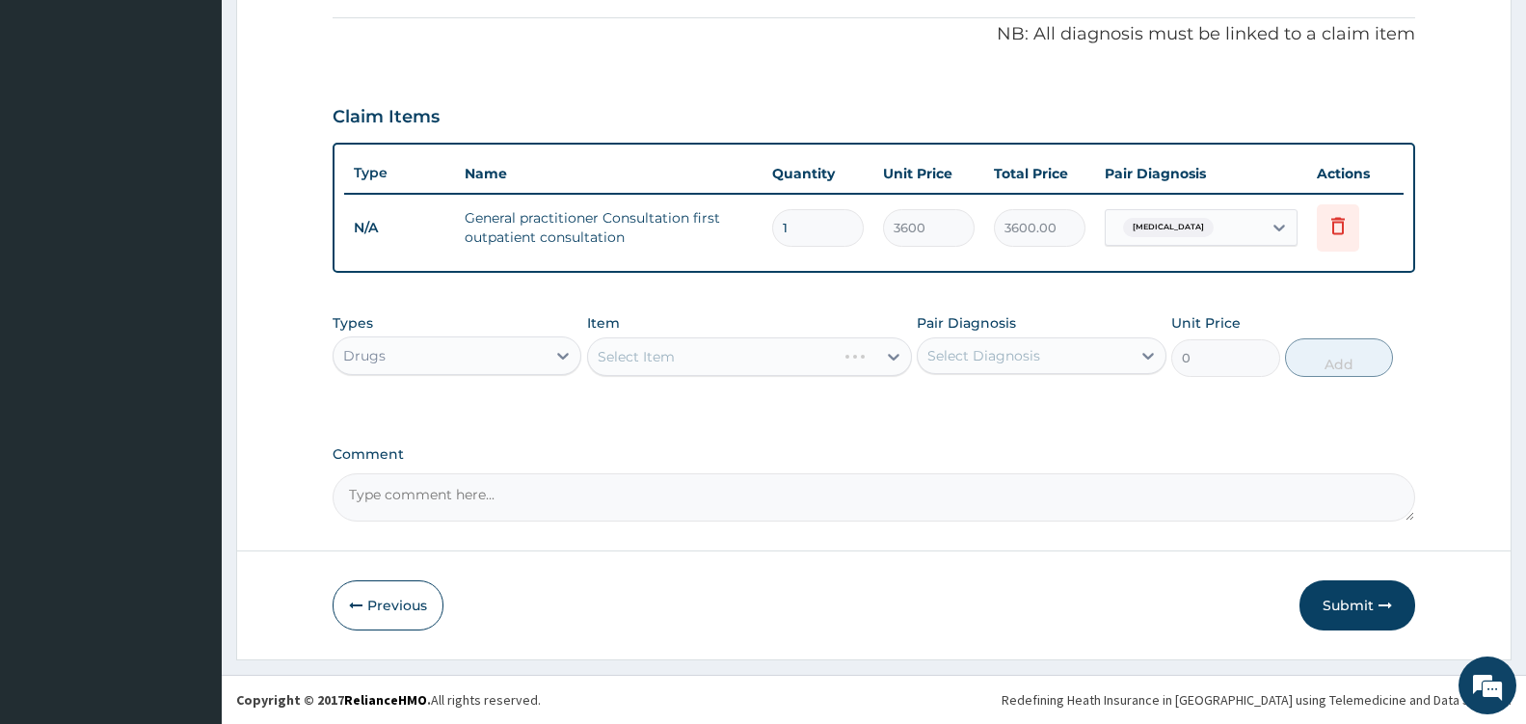
click at [895, 345] on div "Select Item" at bounding box center [749, 356] width 325 height 39
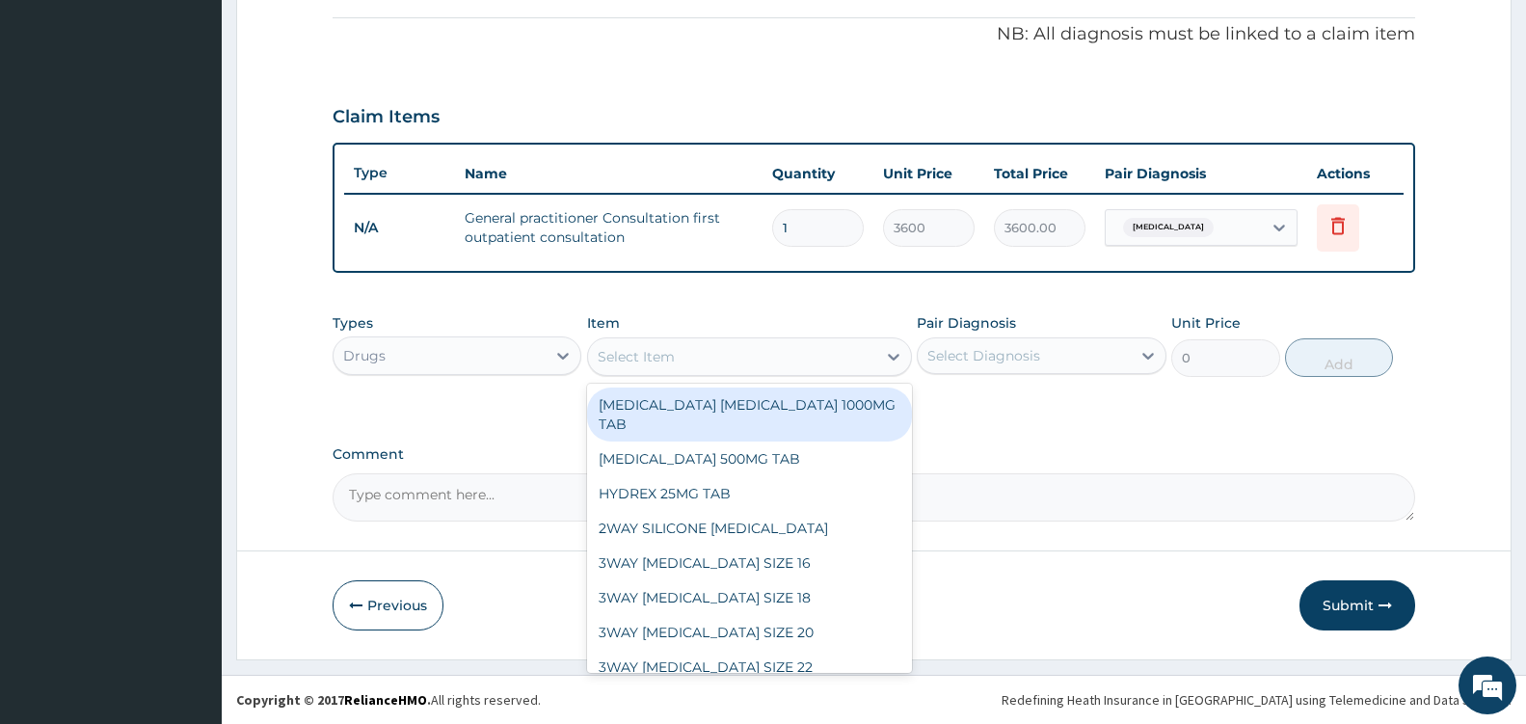
click at [895, 345] on div at bounding box center [893, 356] width 35 height 35
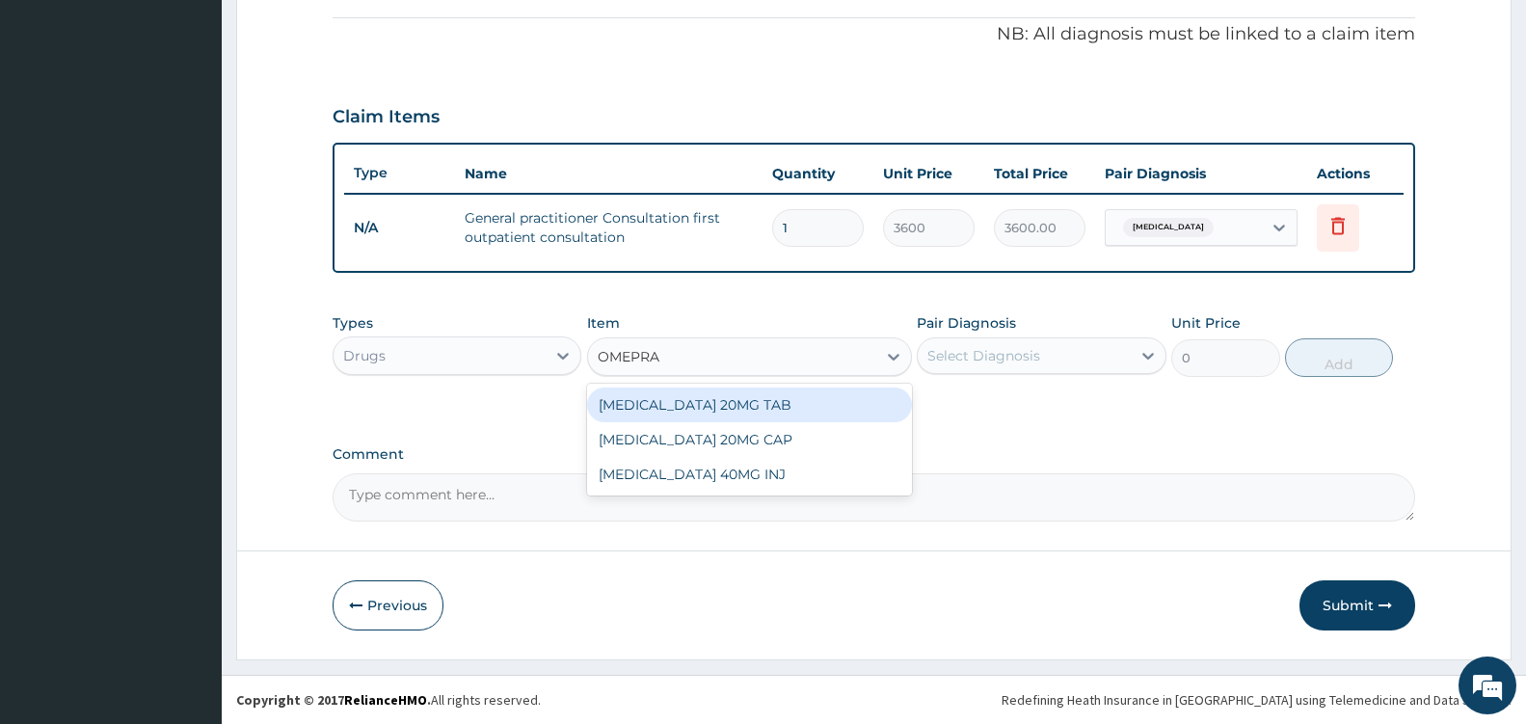
type input "OMEPRAZ"
click at [837, 406] on div "ESOMEPRAZOLE 20MG TAB" at bounding box center [749, 405] width 325 height 35
type input "141.75"
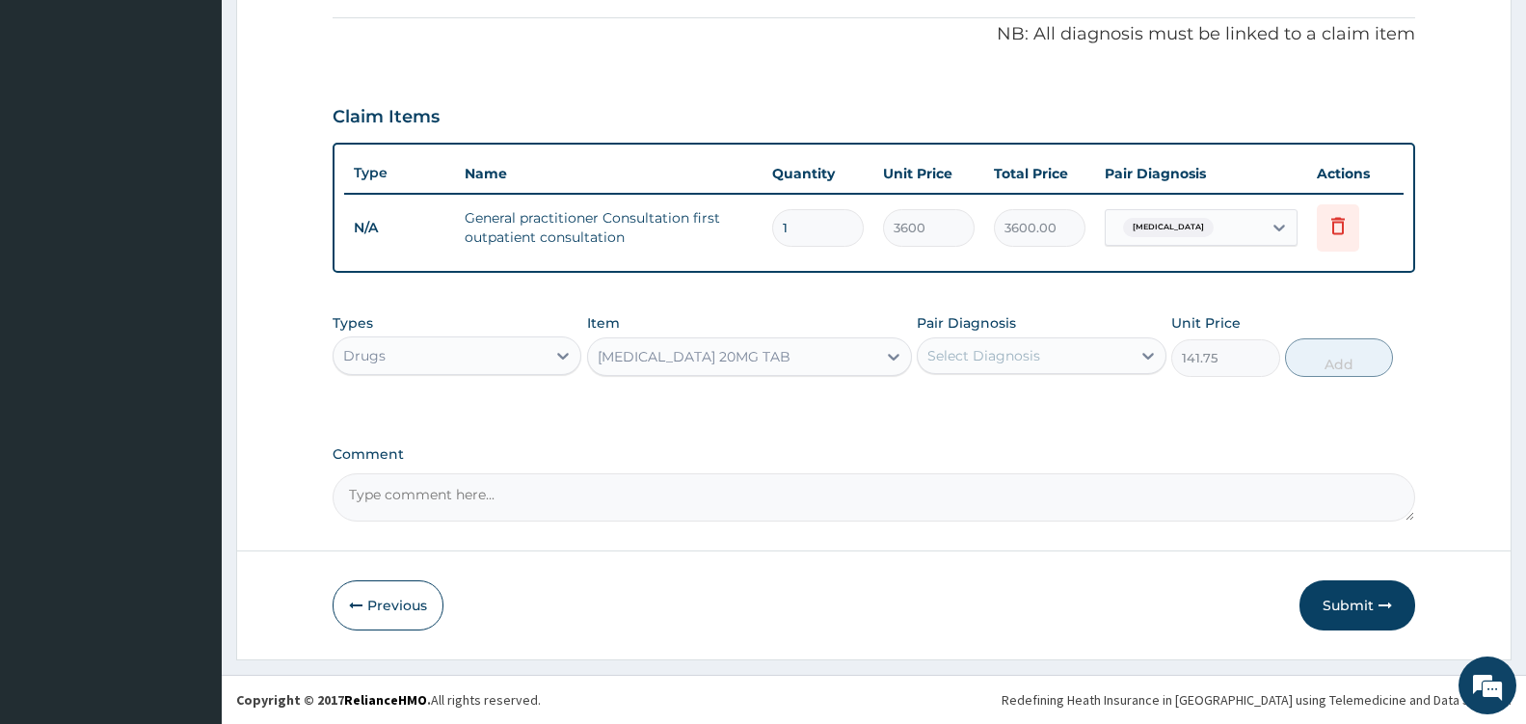
click at [852, 353] on div "ESOMEPRAZOLE 20MG TAB" at bounding box center [732, 356] width 288 height 31
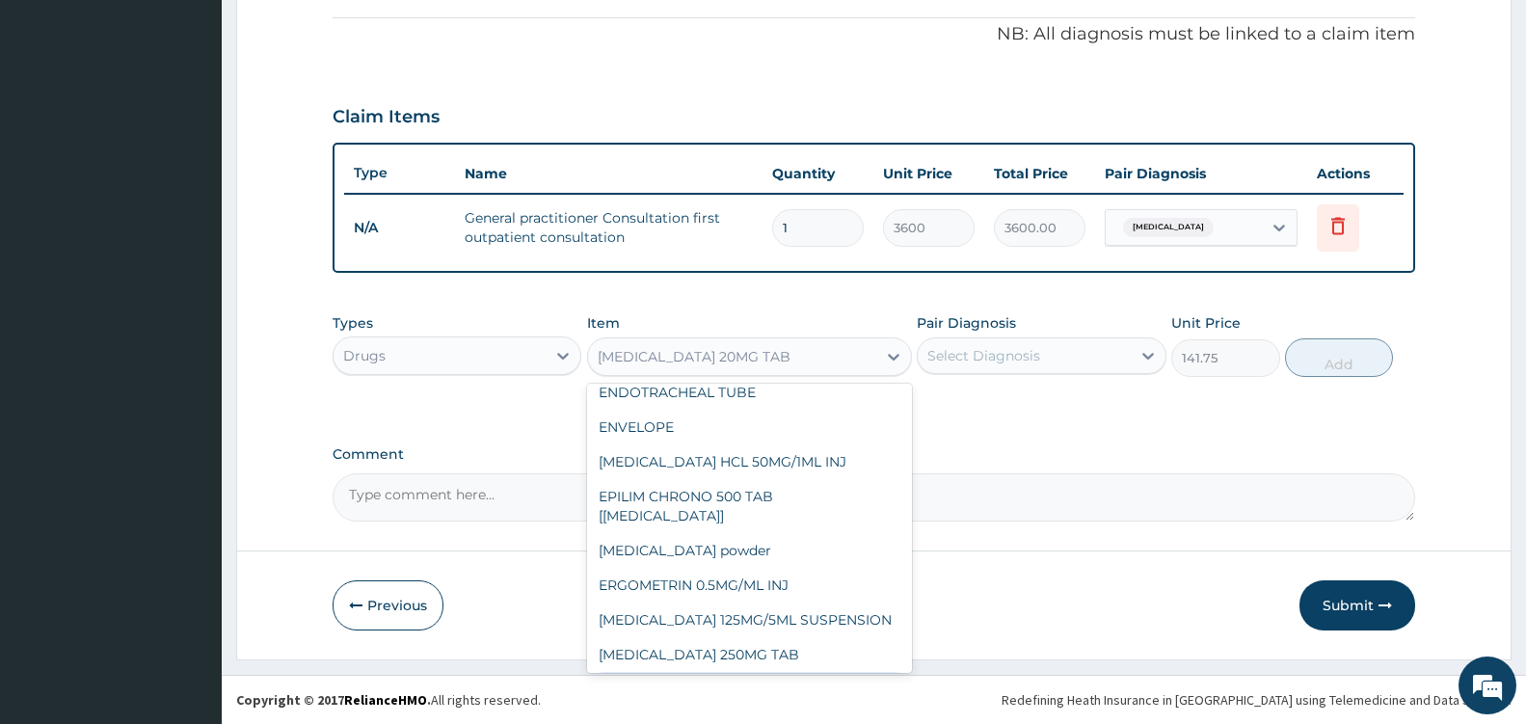
scroll to position [11922, 0]
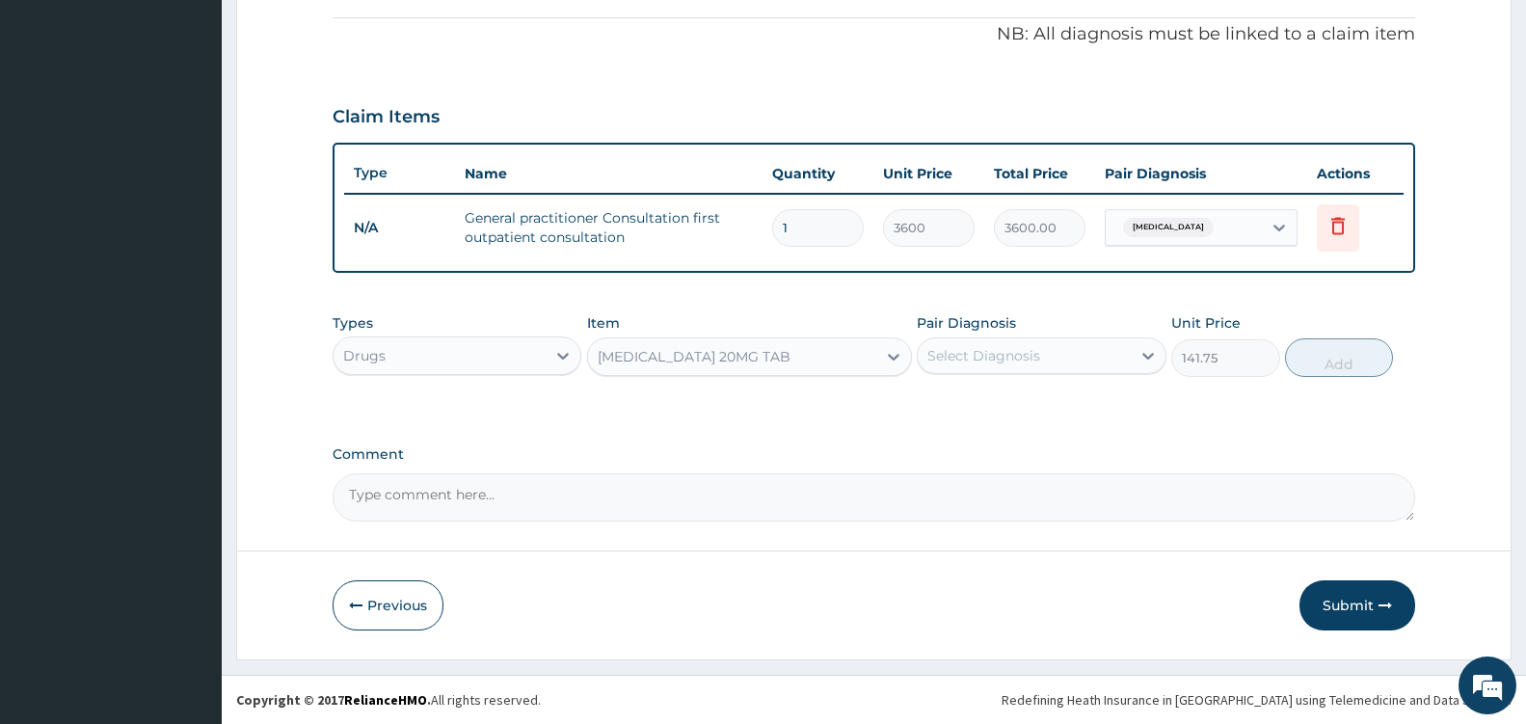
click at [820, 360] on div "ESOMEPRAZOLE 20MG TAB" at bounding box center [732, 356] width 288 height 31
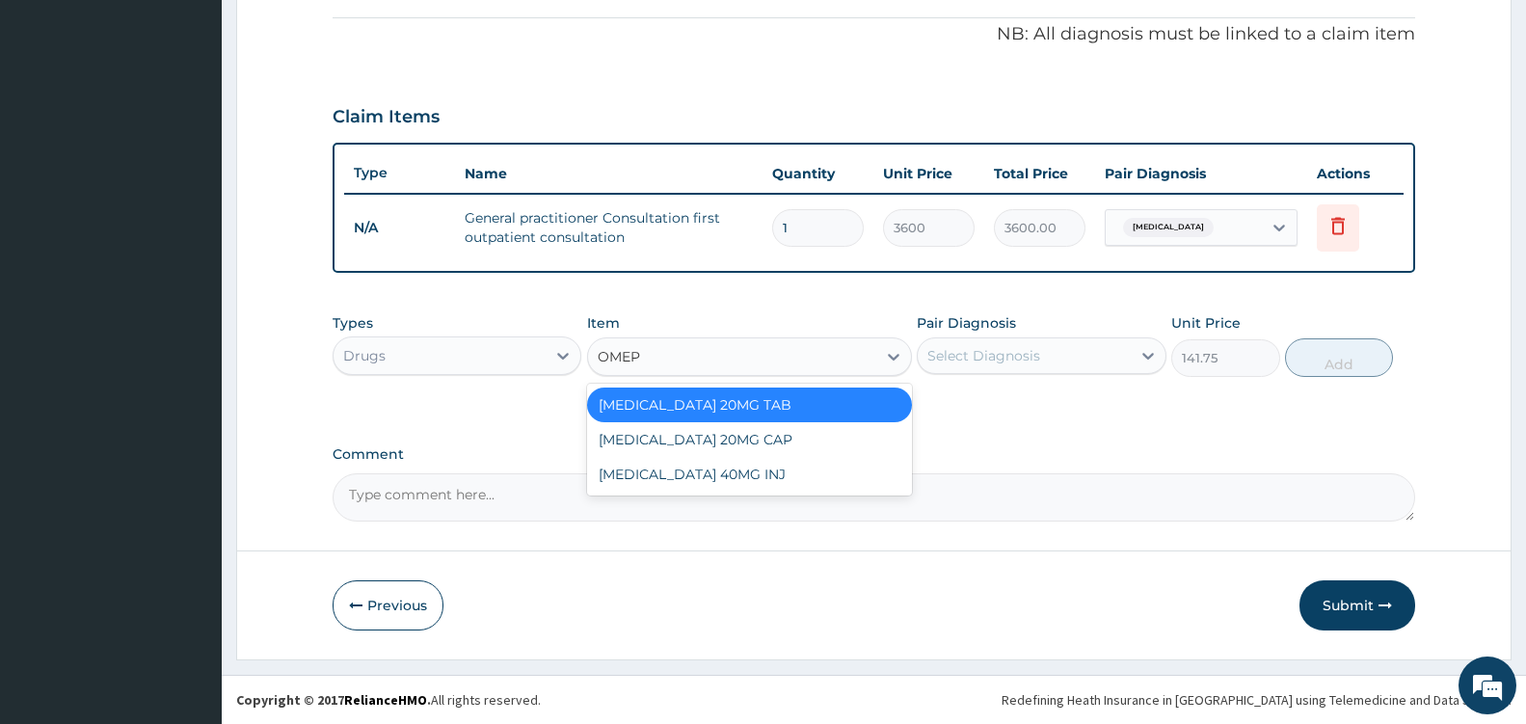
scroll to position [0, 0]
type input "OMEPR"
click at [769, 440] on div "OMEPRAZOLE 20MG CAP" at bounding box center [749, 439] width 325 height 35
type input "52.5"
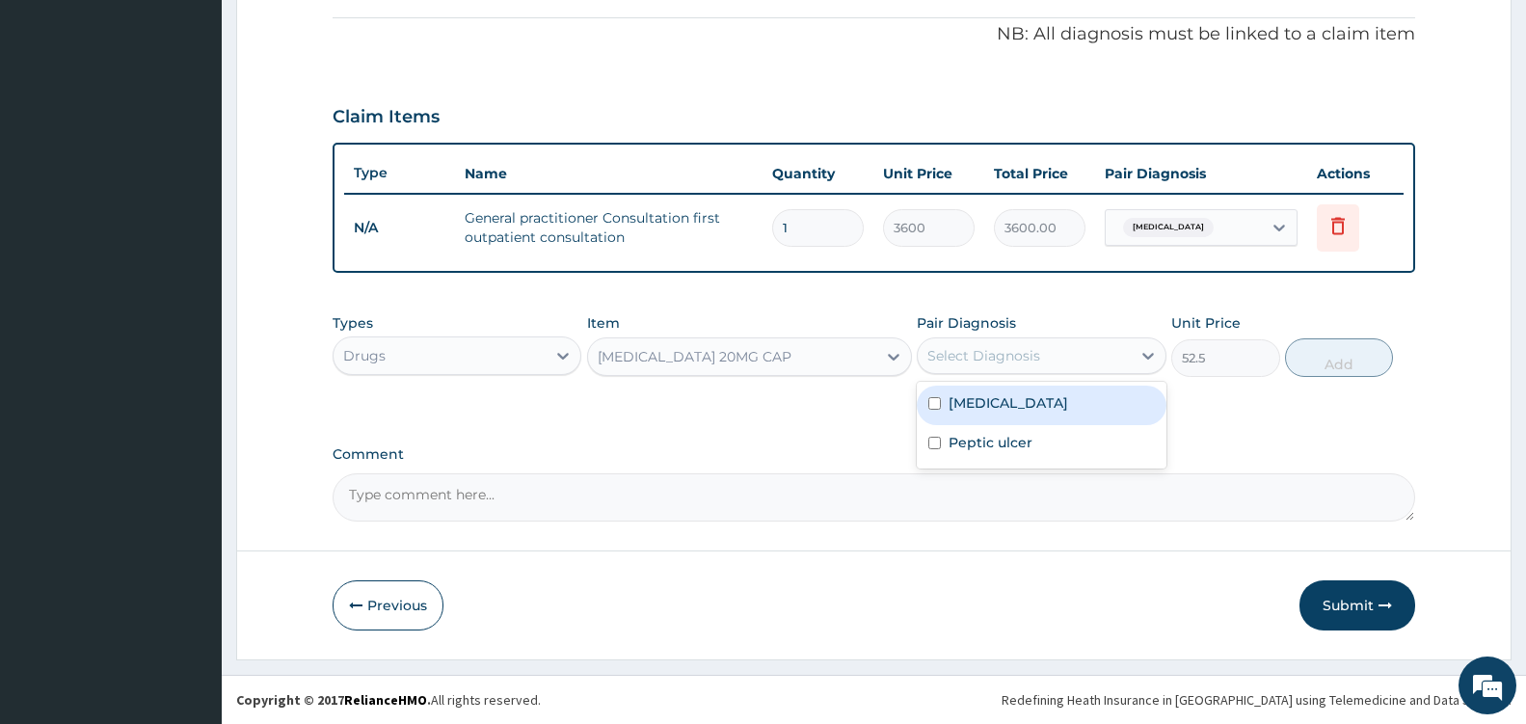
click at [1110, 350] on div "Select Diagnosis" at bounding box center [1024, 355] width 212 height 31
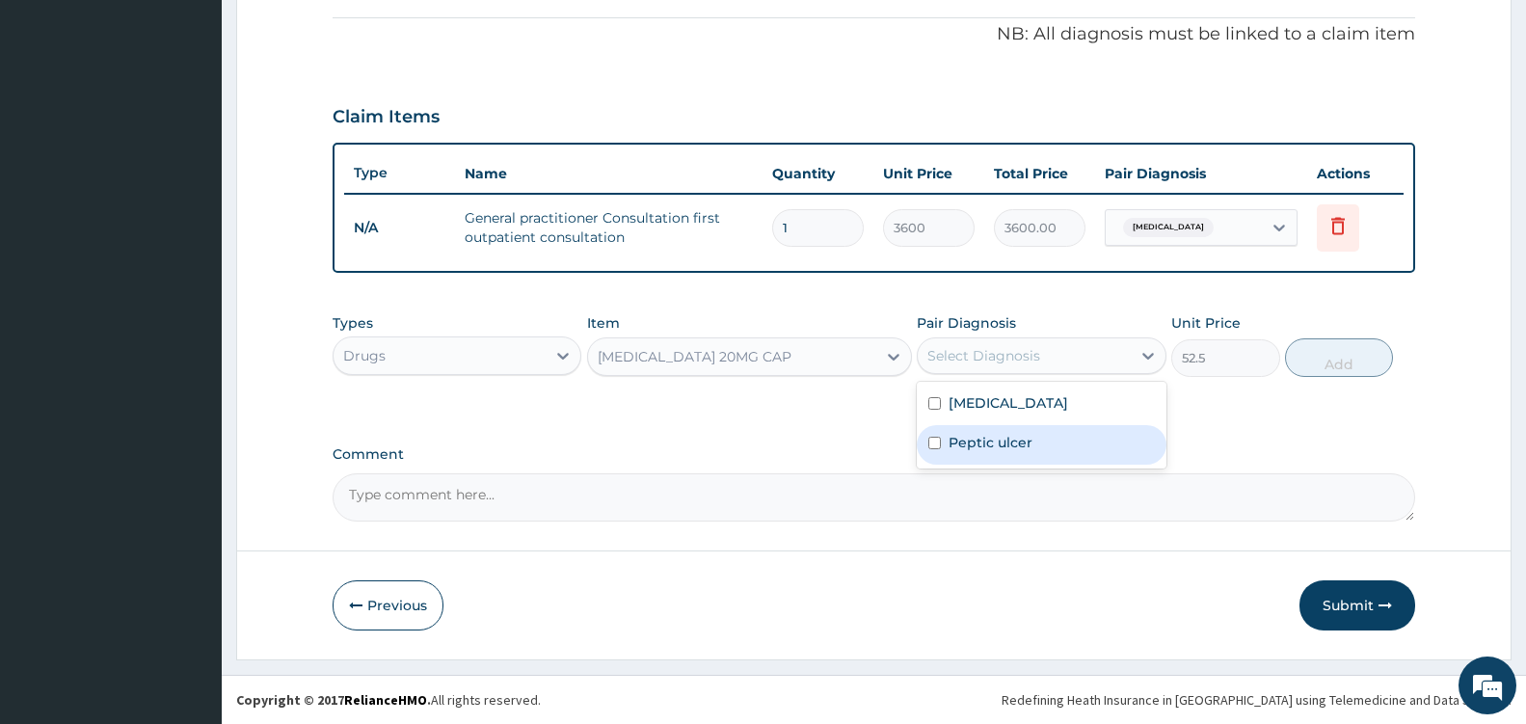
click at [1056, 437] on div "Peptic ulcer" at bounding box center [1041, 445] width 249 height 40
checkbox input "true"
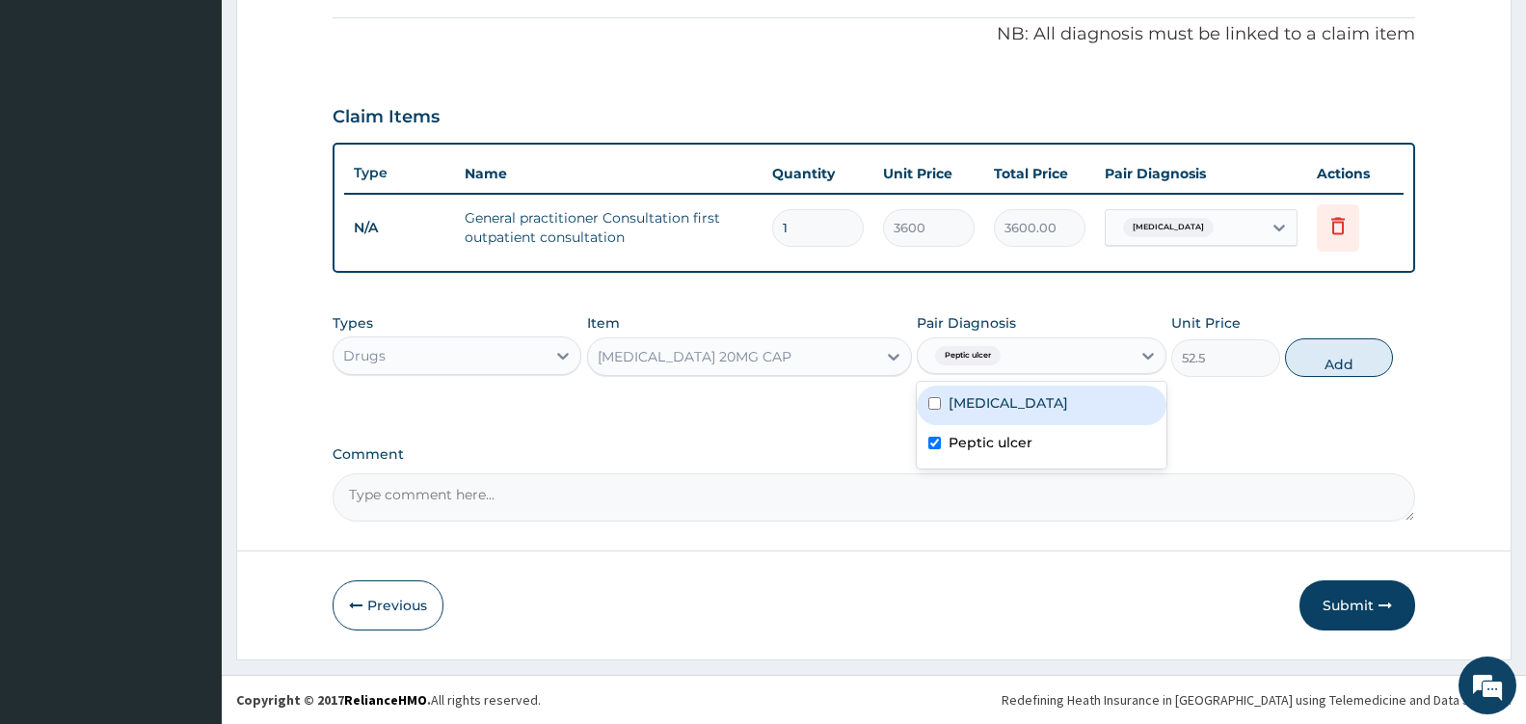
click at [990, 399] on label "Hemorrhoids" at bounding box center [1009, 402] width 120 height 19
checkbox input "true"
click at [1337, 365] on button "Add" at bounding box center [1339, 357] width 108 height 39
type input "0"
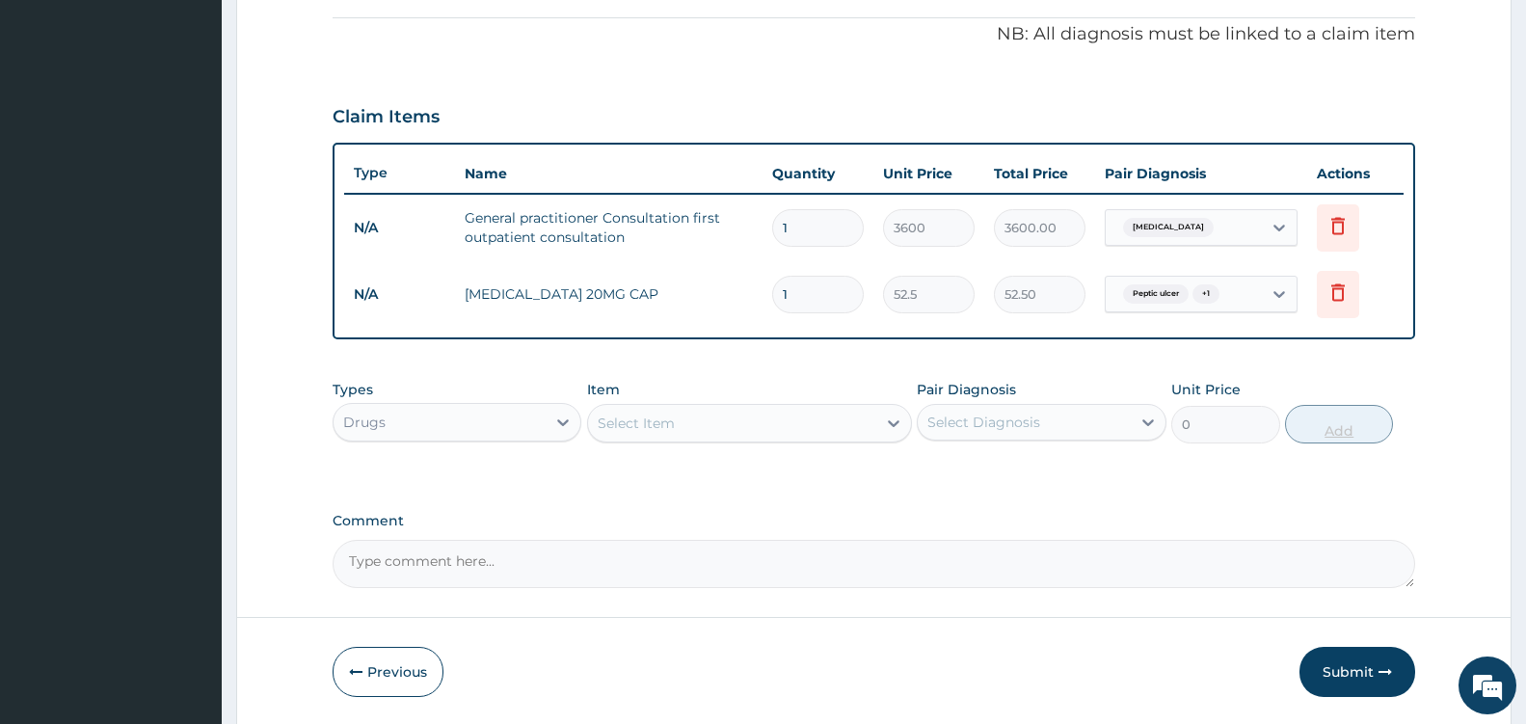
type input "10"
type input "525.00"
type input "10"
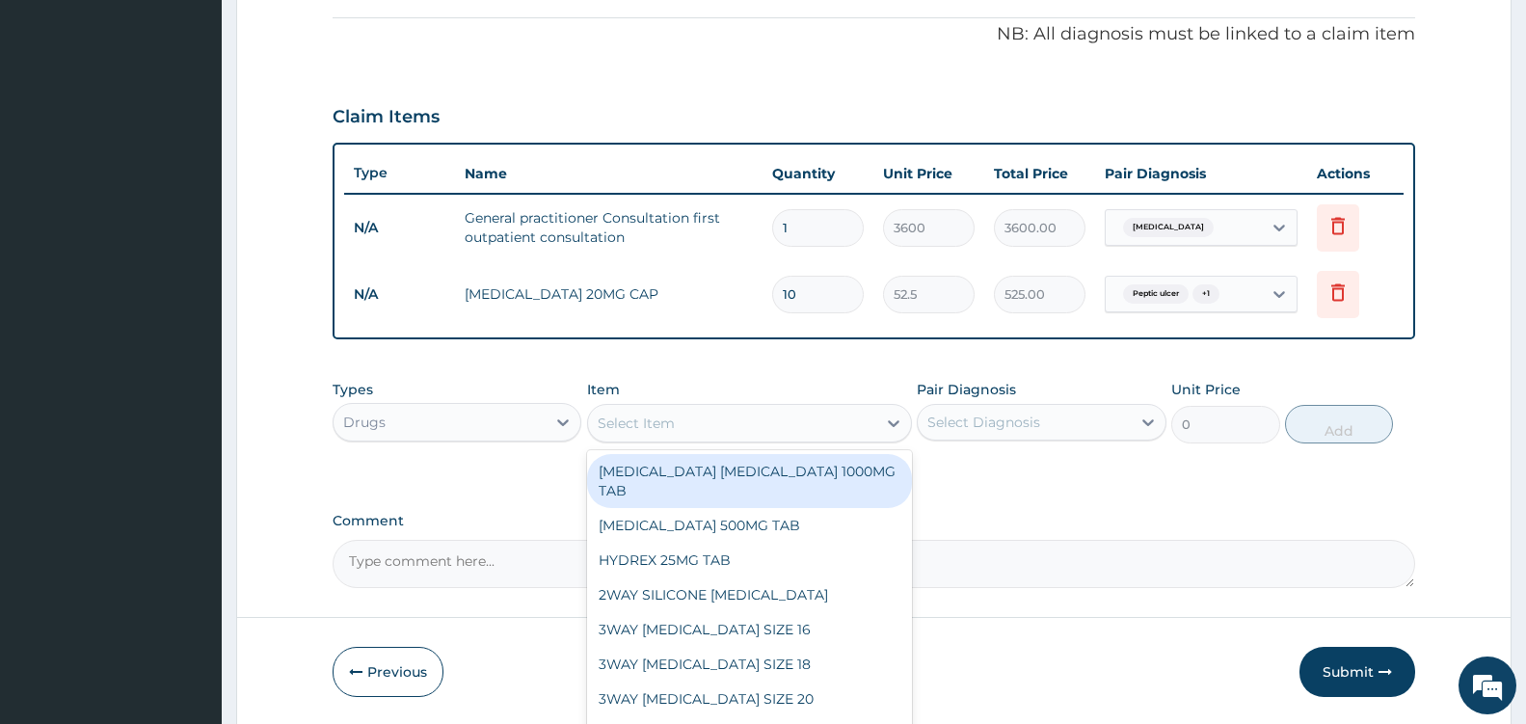
click at [828, 422] on div "Select Item" at bounding box center [732, 423] width 288 height 31
type input "AMOX"
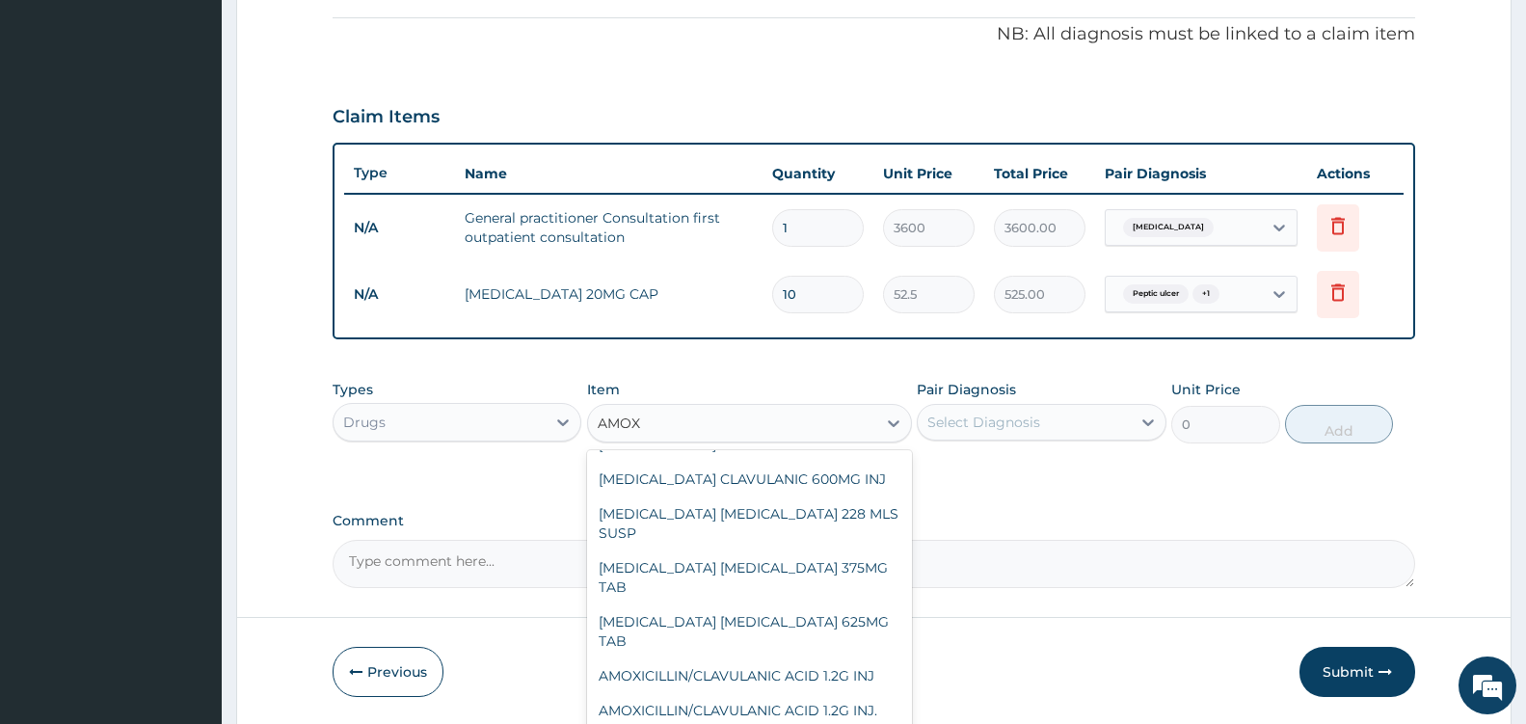
scroll to position [188, 0]
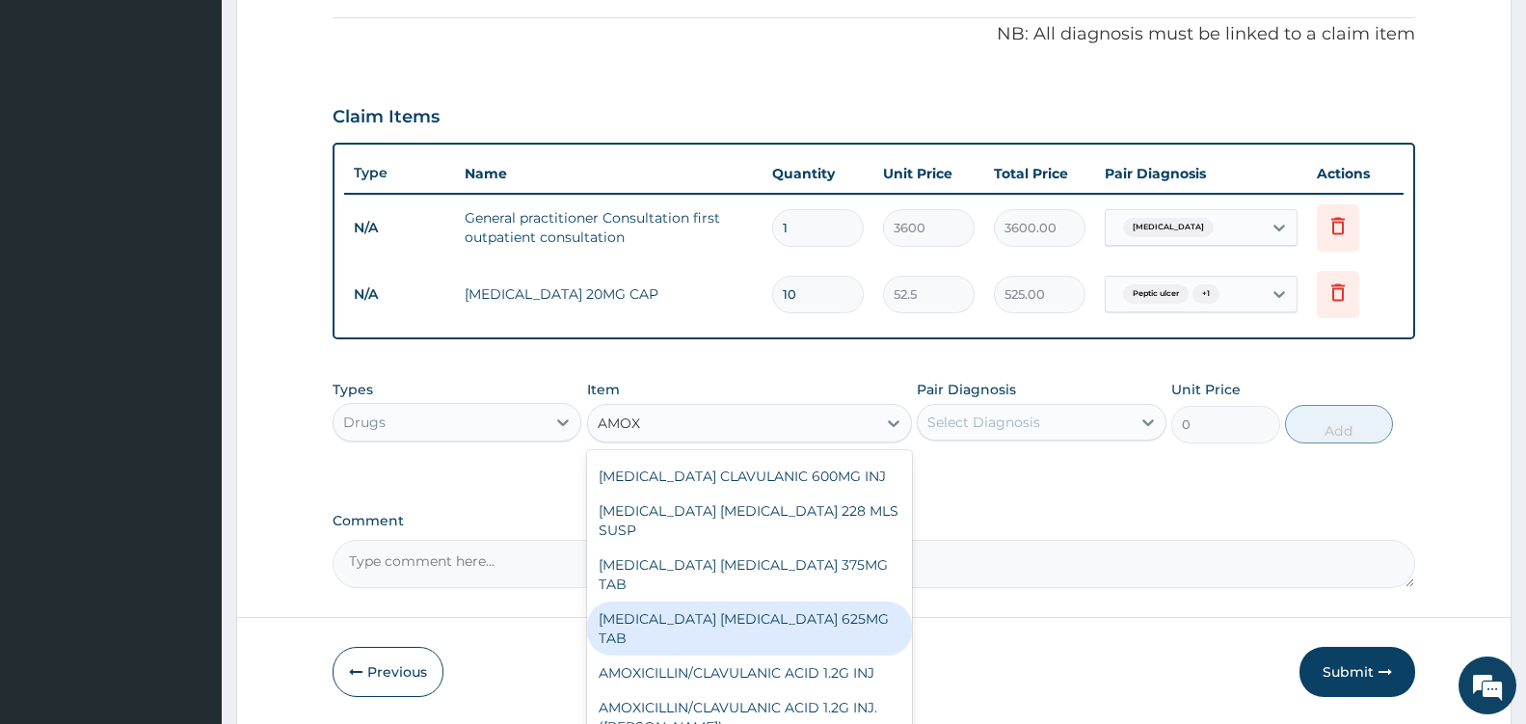
click at [835, 628] on div "AMOXICILLIN CLAVULANIC ACID 625MG TAB" at bounding box center [749, 629] width 325 height 54
type input "140.62503"
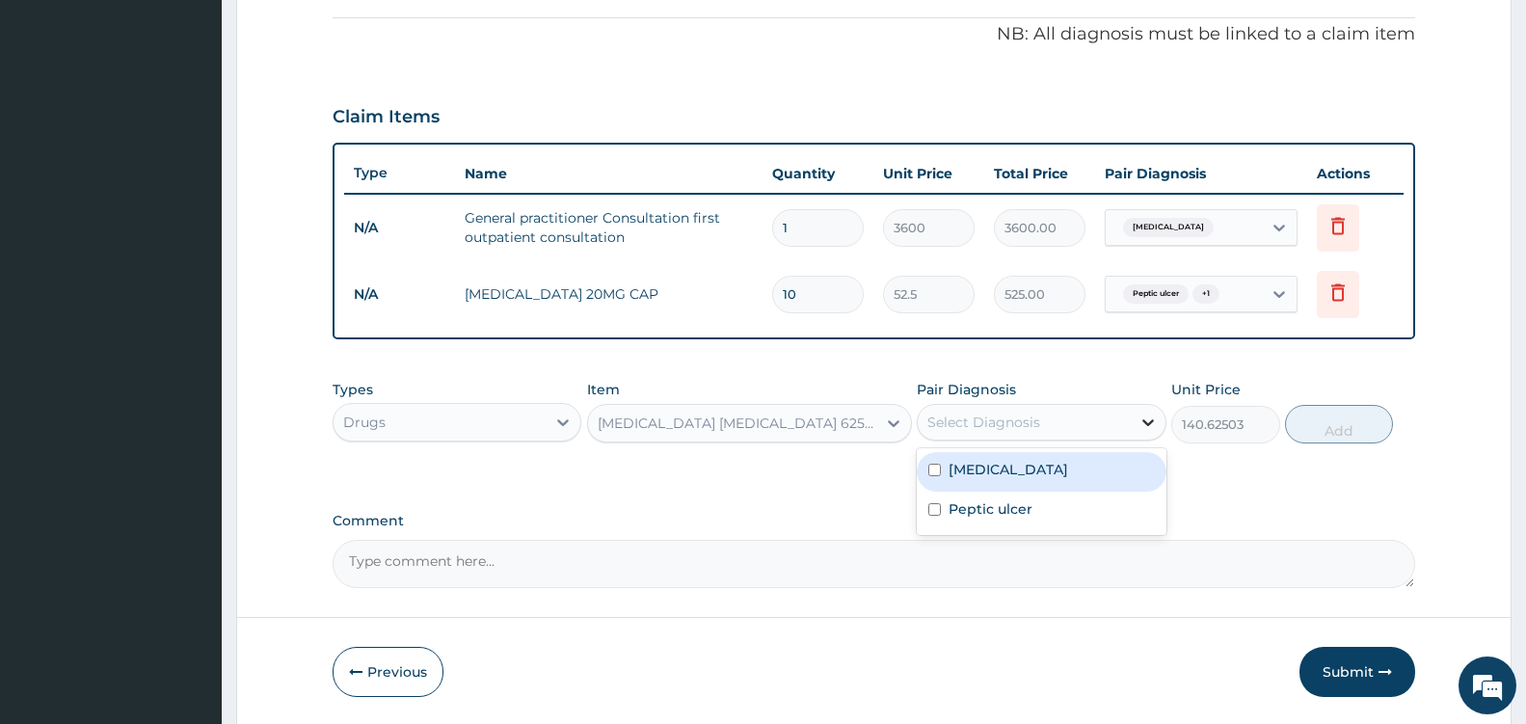
click at [1144, 421] on icon at bounding box center [1149, 422] width 12 height 7
click at [1047, 479] on div "Hemorrhoids" at bounding box center [1041, 472] width 249 height 40
checkbox input "true"
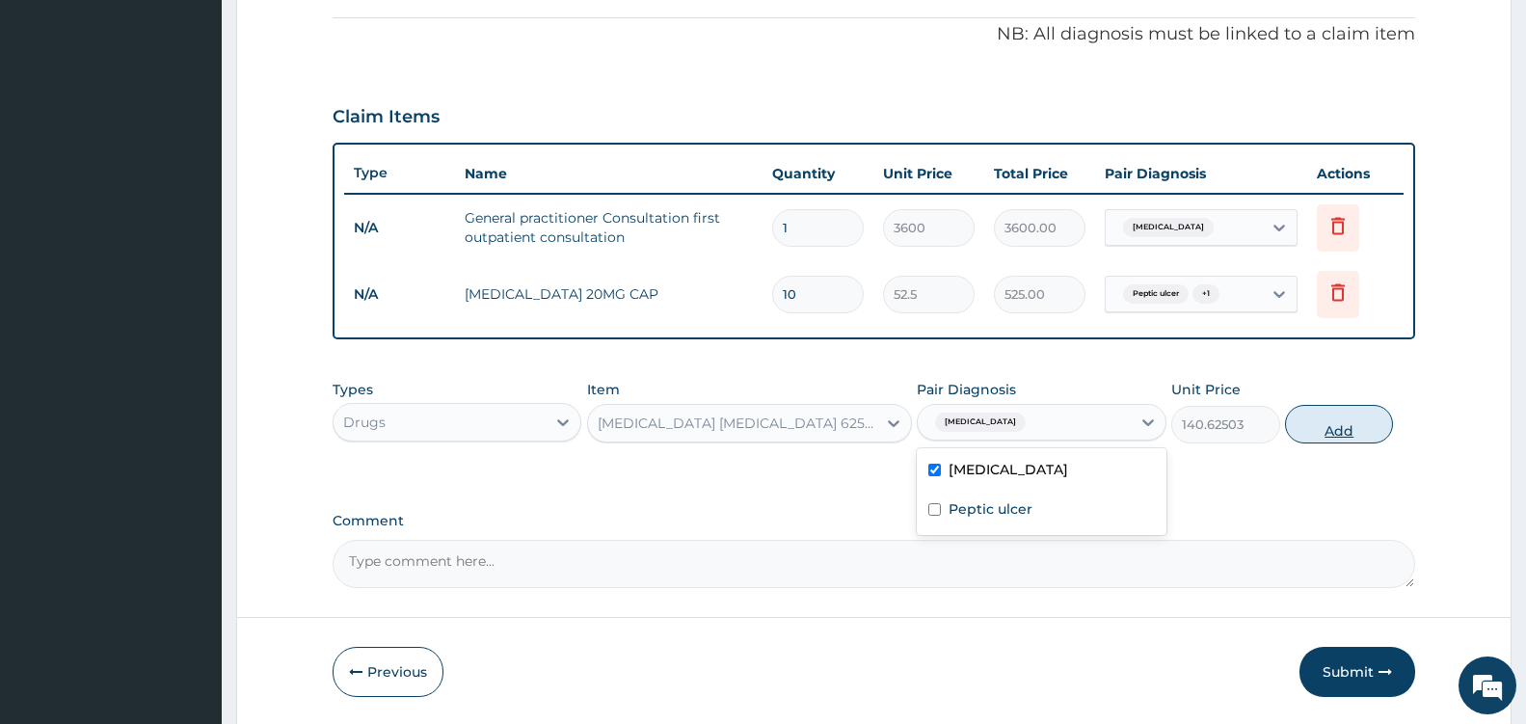
click at [1324, 421] on button "Add" at bounding box center [1339, 424] width 108 height 39
type input "0"
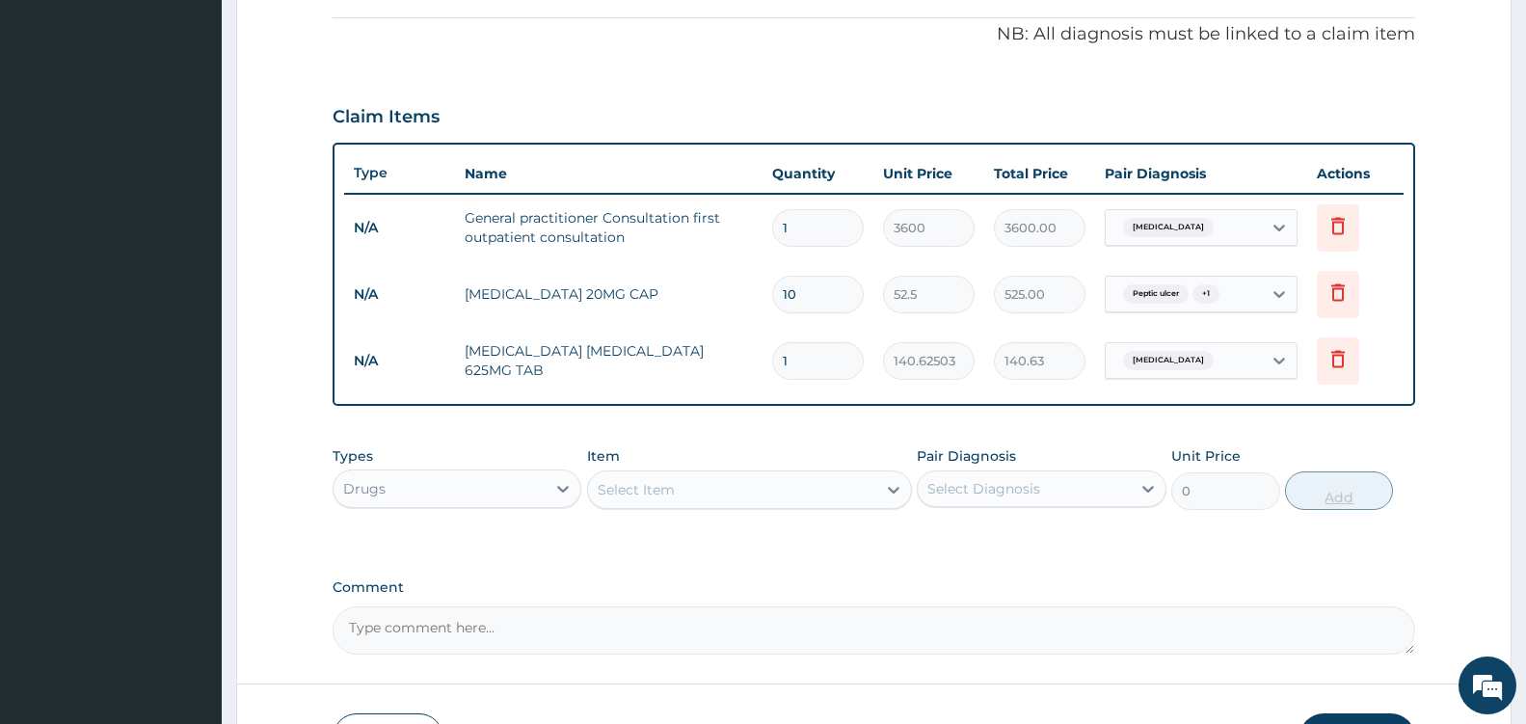
type input "15"
type input "2109.38"
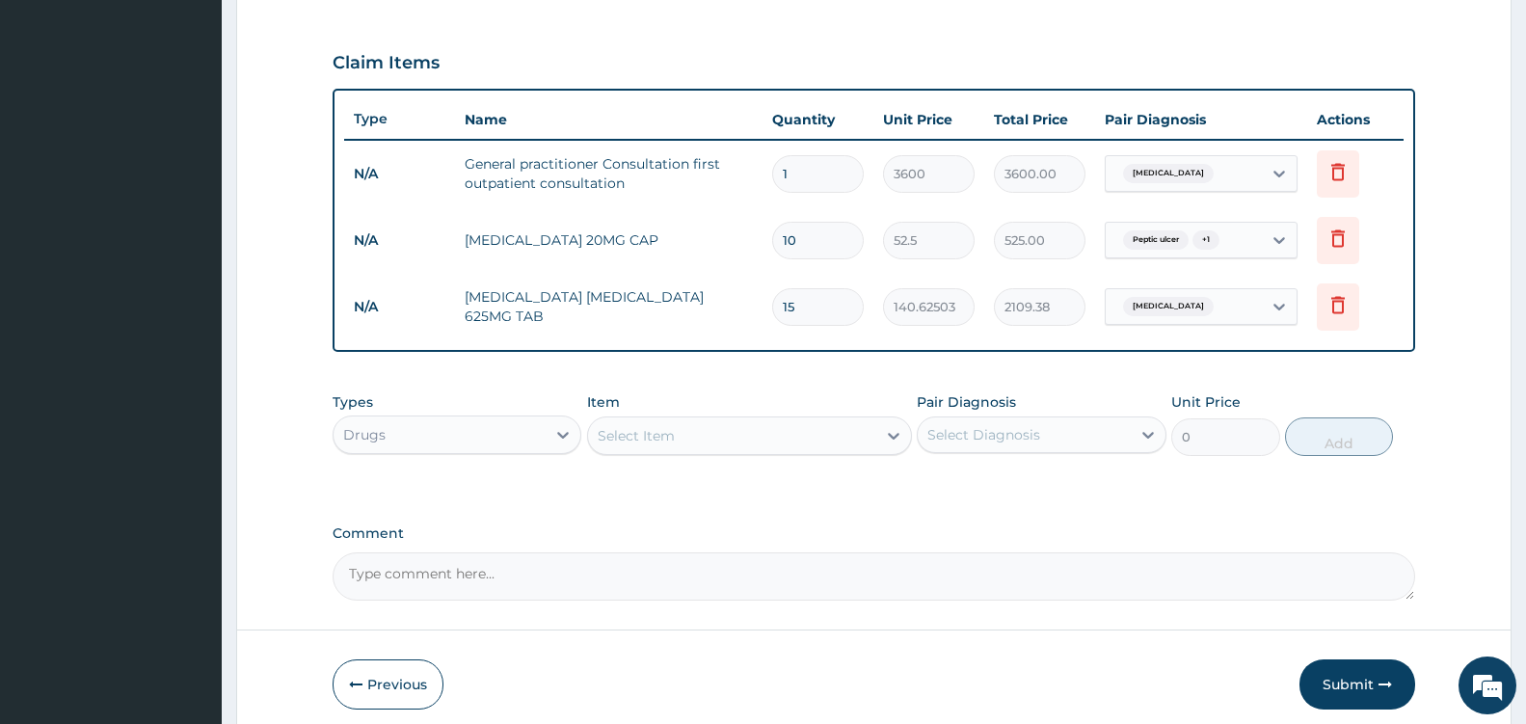
scroll to position [708, 0]
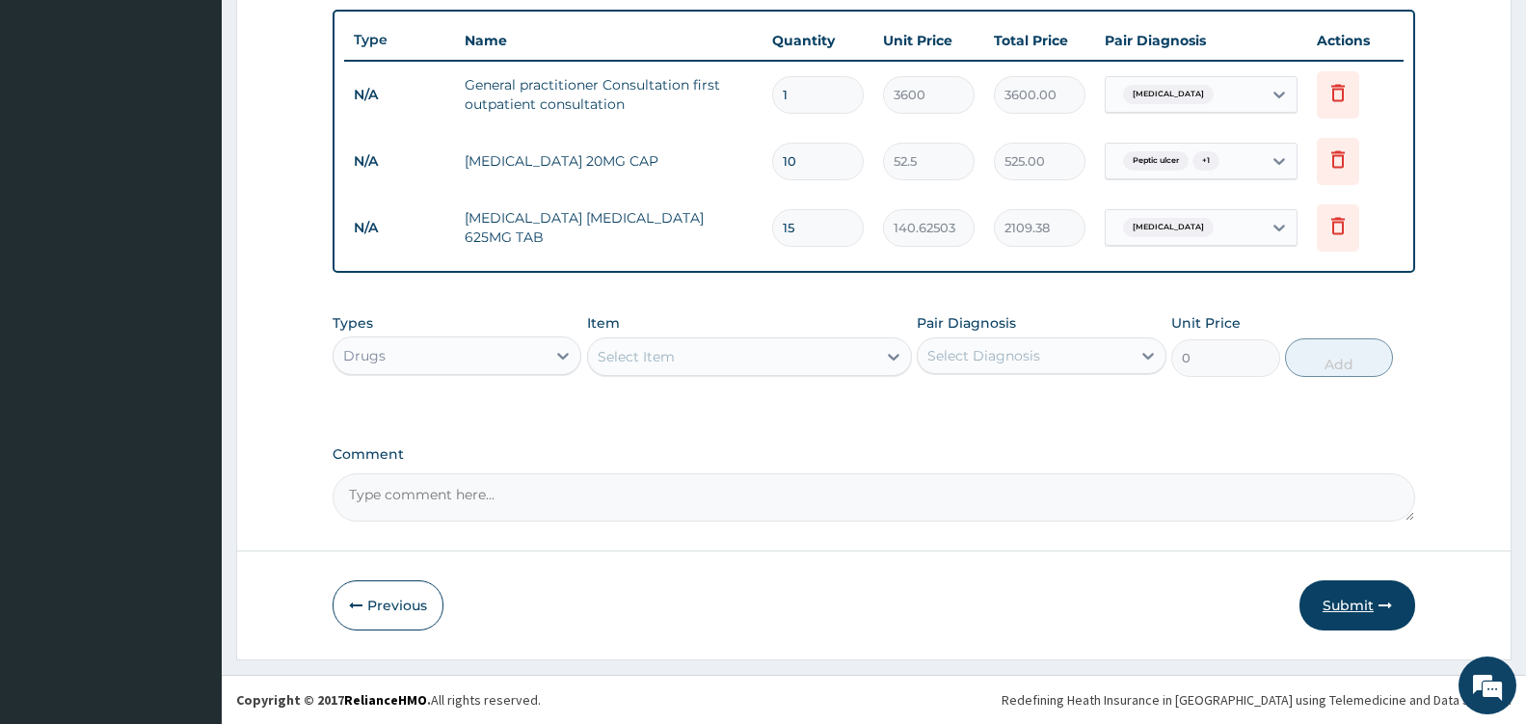
type input "15"
click at [1361, 598] on button "Submit" at bounding box center [1358, 605] width 116 height 50
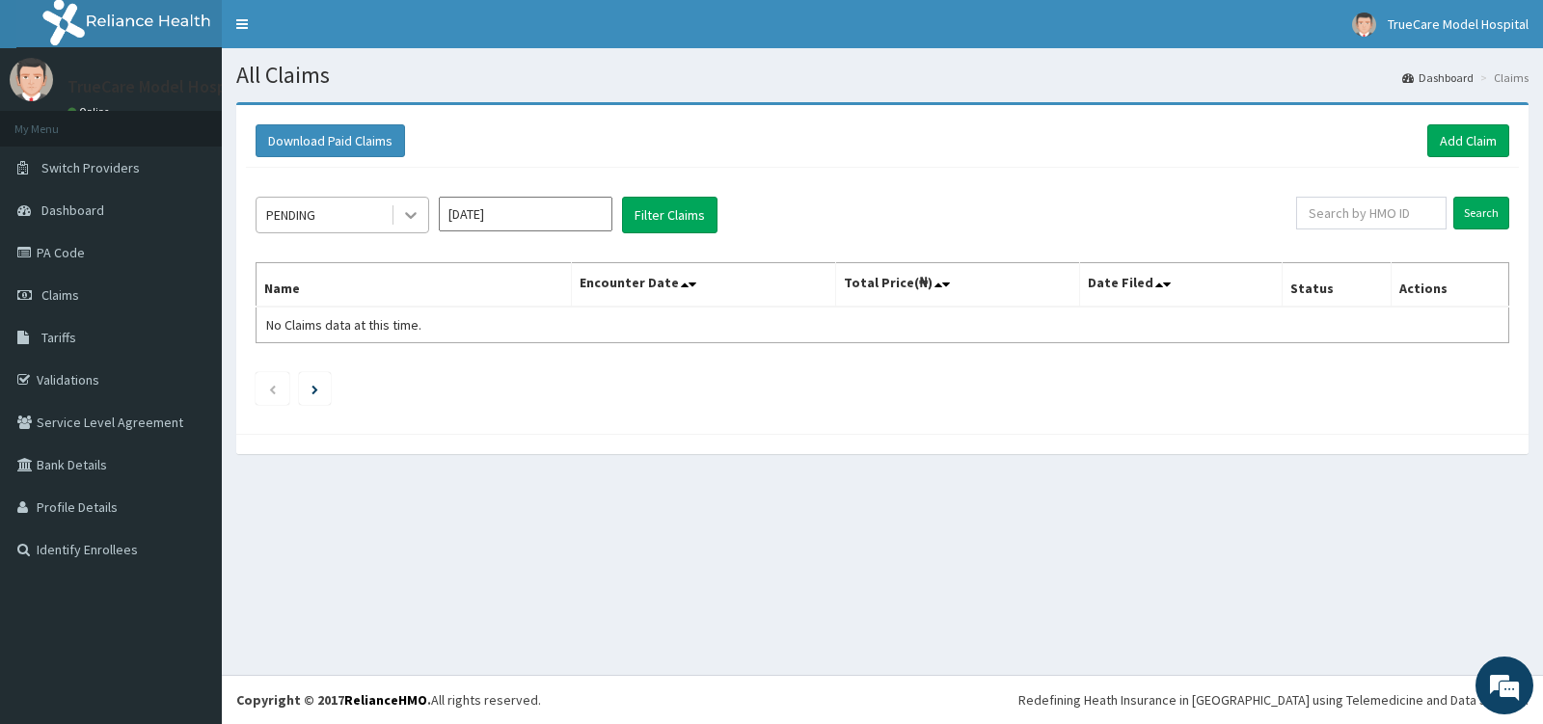
click at [411, 203] on div at bounding box center [410, 215] width 35 height 35
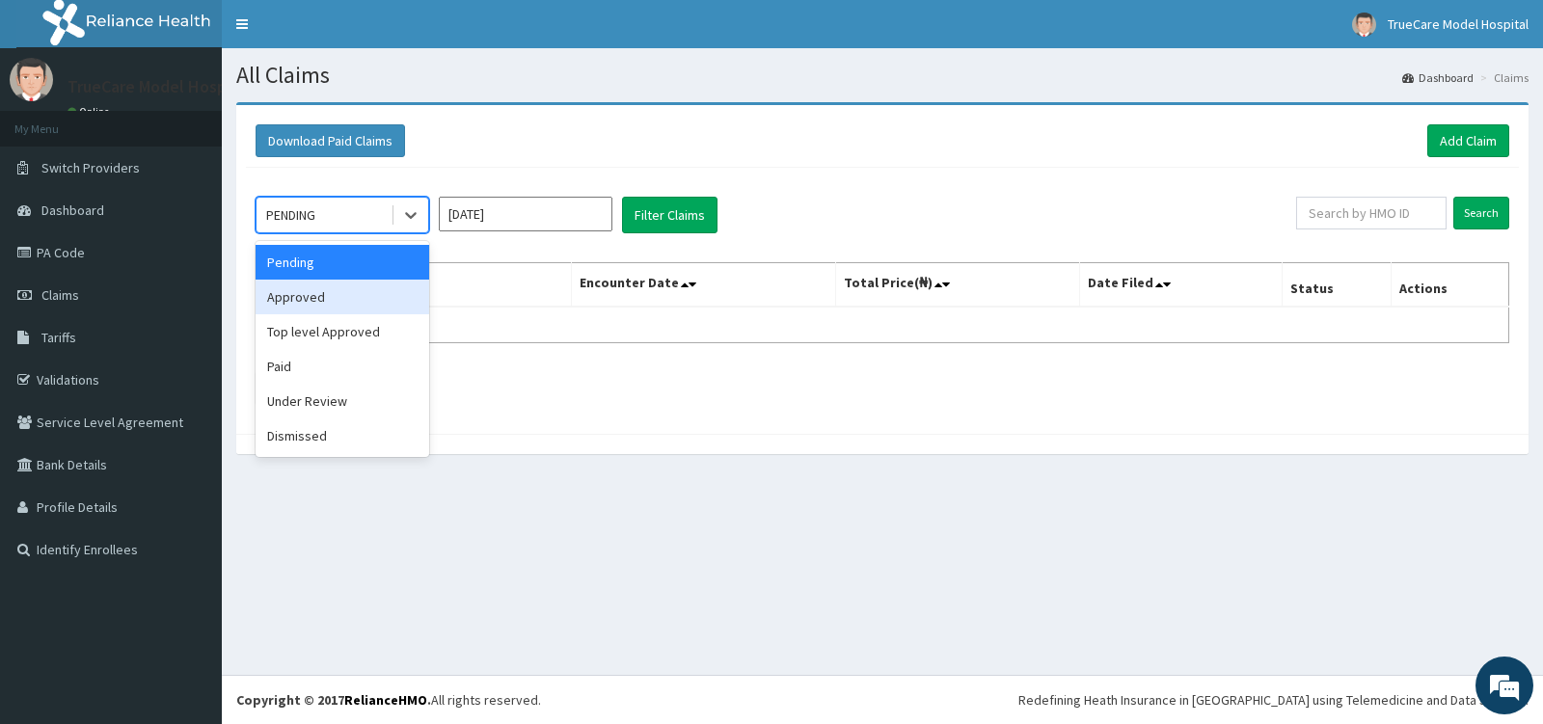
click at [375, 292] on div "Approved" at bounding box center [343, 297] width 174 height 35
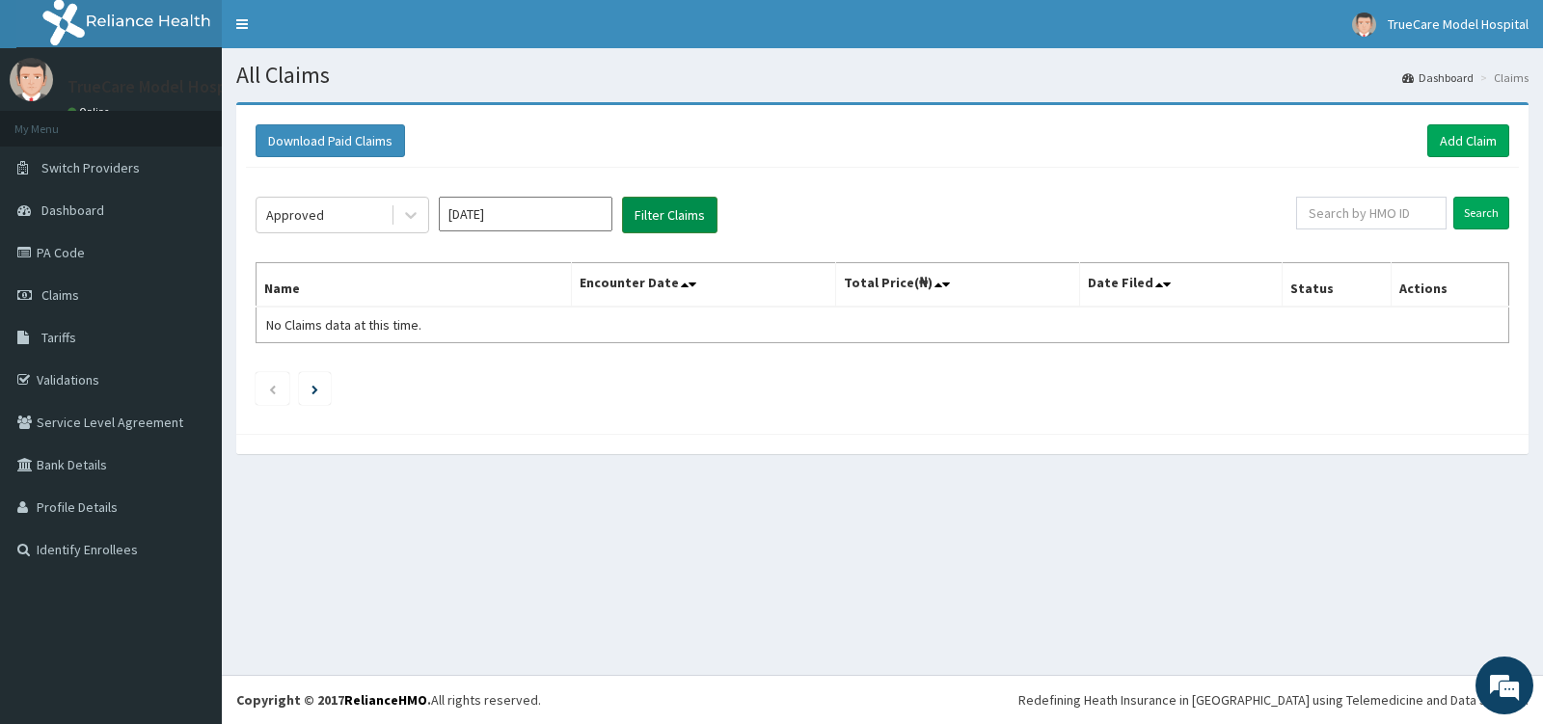
click at [680, 207] on button "Filter Claims" at bounding box center [669, 215] width 95 height 37
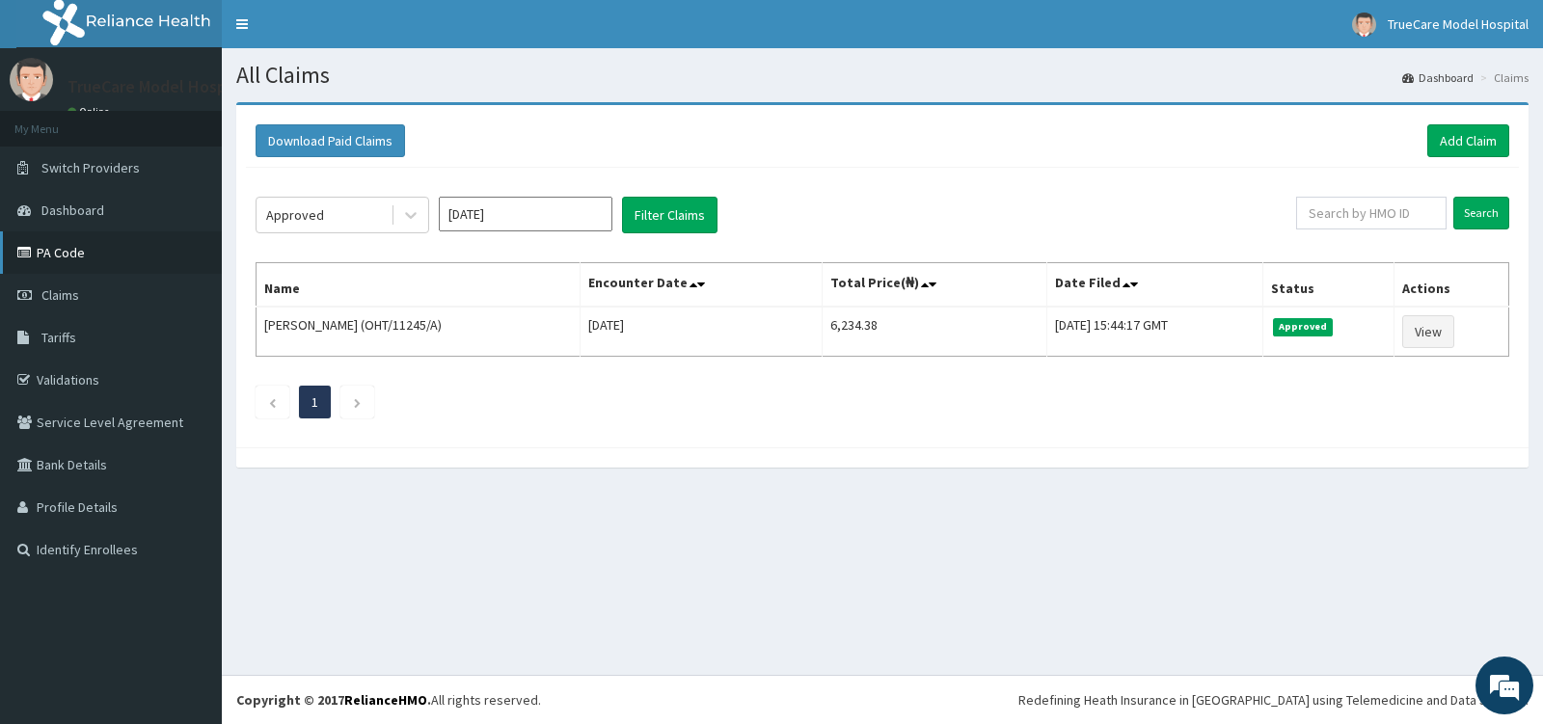
click at [57, 256] on link "PA Code" at bounding box center [111, 252] width 222 height 42
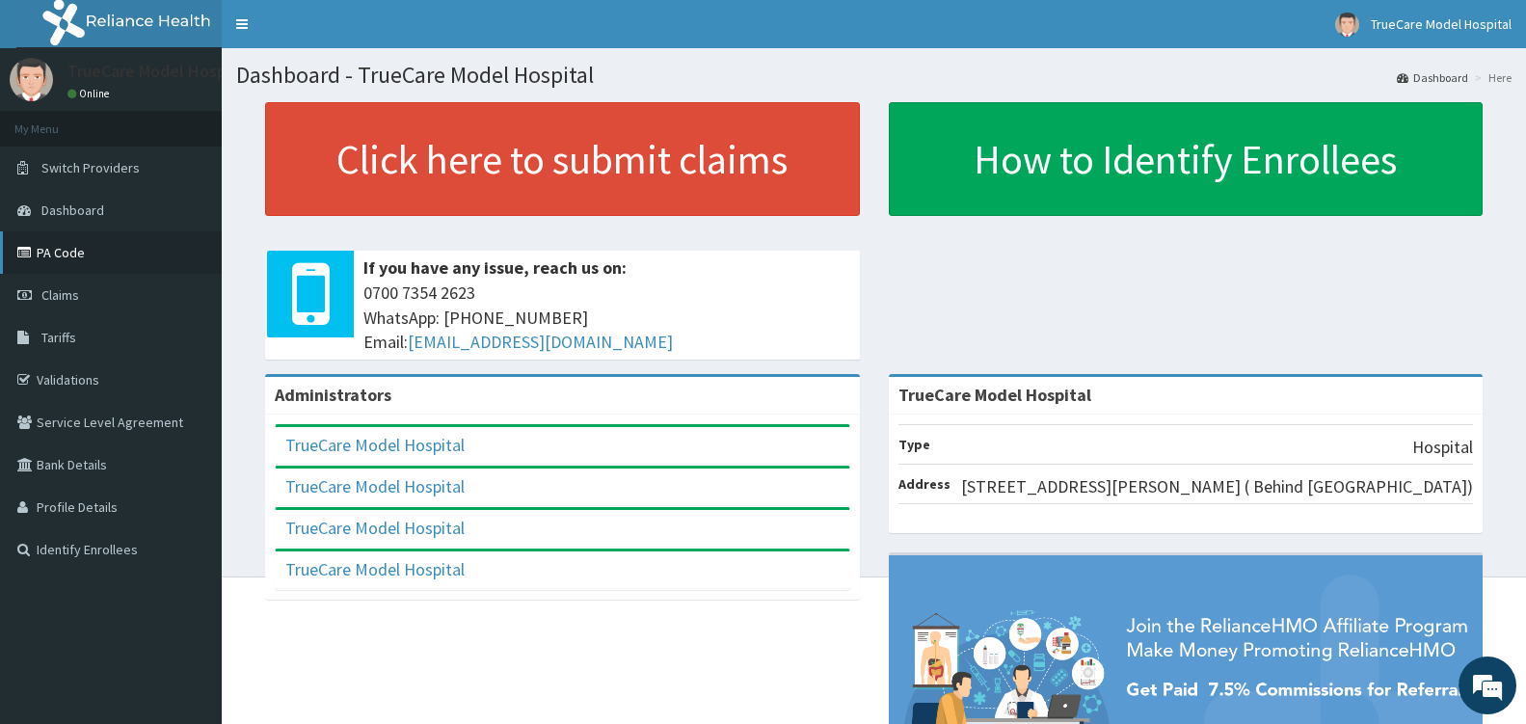
click at [68, 254] on link "PA Code" at bounding box center [111, 252] width 222 height 42
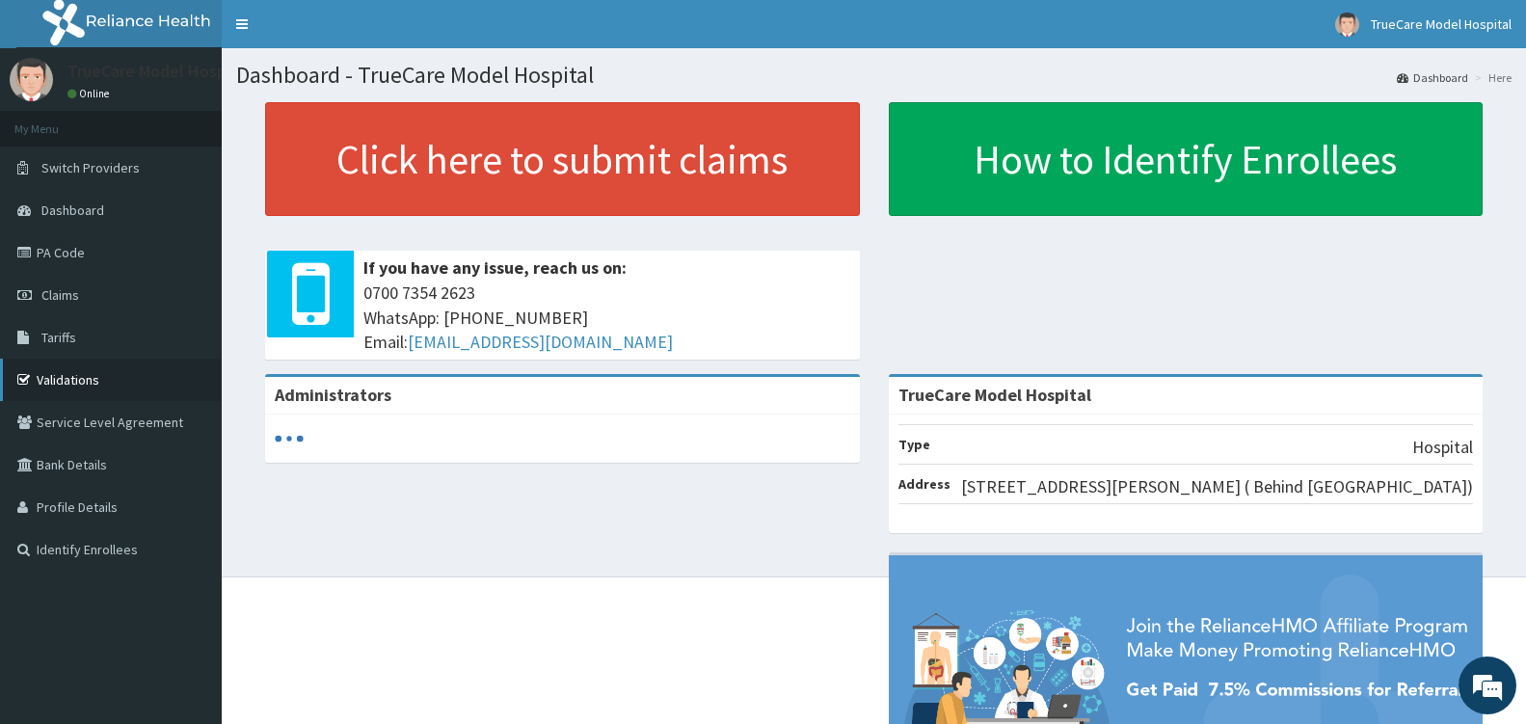
click at [81, 385] on link "Validations" at bounding box center [111, 380] width 222 height 42
